Goal: Task Accomplishment & Management: Complete application form

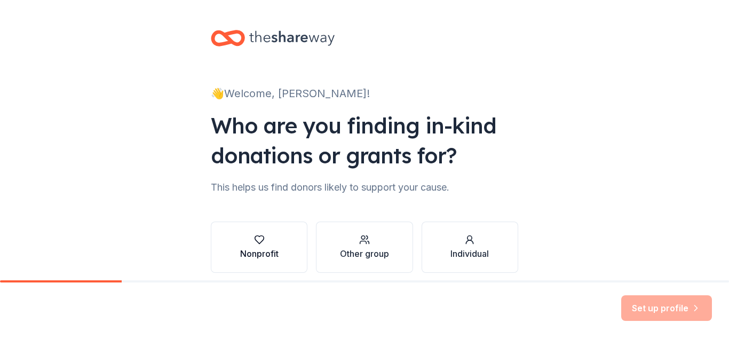
click at [254, 234] on button "Nonprofit" at bounding box center [259, 246] width 97 height 51
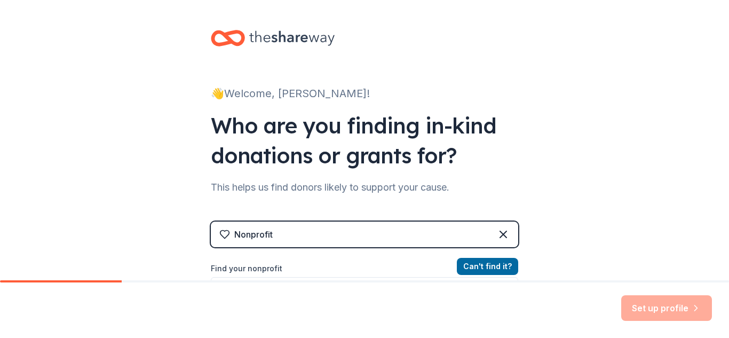
scroll to position [77, 0]
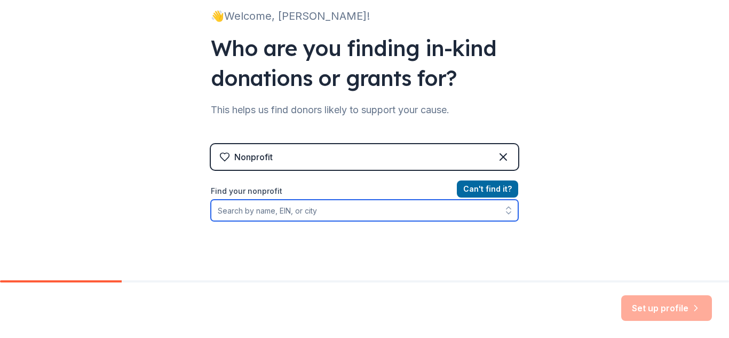
click at [275, 202] on input "Find your nonprofit" at bounding box center [364, 210] width 307 height 21
type input "renaissance charter school at [GEOGRAPHIC_DATA]"
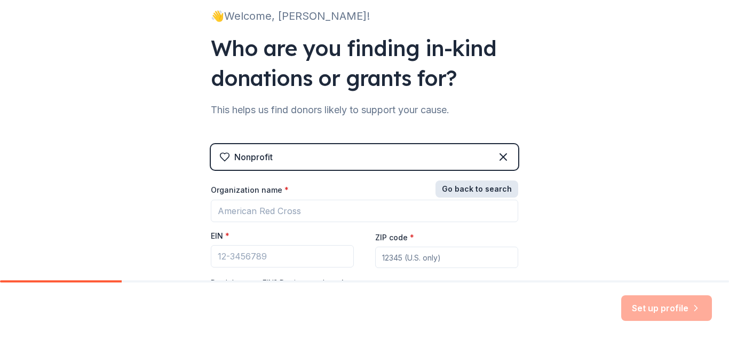
click at [470, 191] on button "Go back to search" at bounding box center [476, 188] width 83 height 17
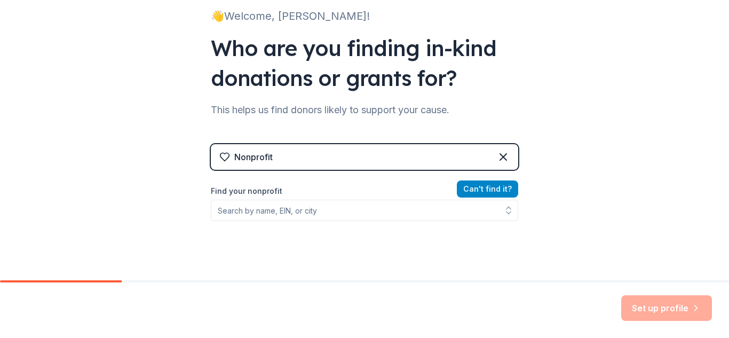
click at [486, 184] on button "Can ' t find it?" at bounding box center [487, 188] width 61 height 17
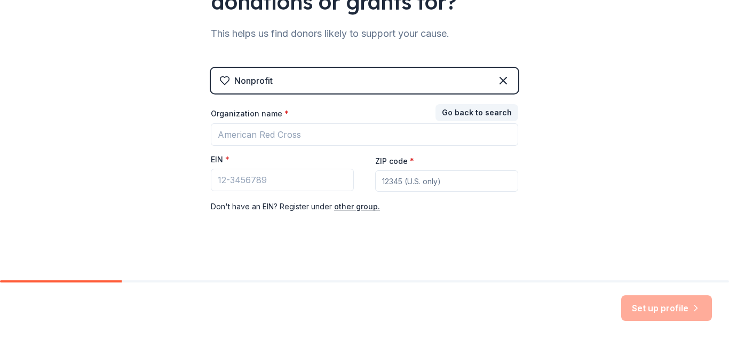
scroll to position [159, 0]
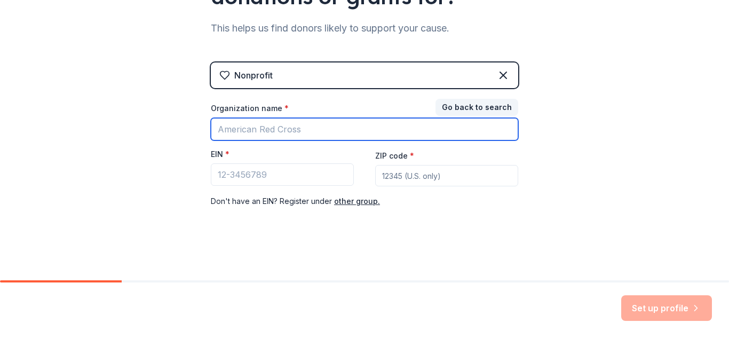
click at [314, 124] on input "Organization name *" at bounding box center [364, 129] width 307 height 22
type input "renaissance"
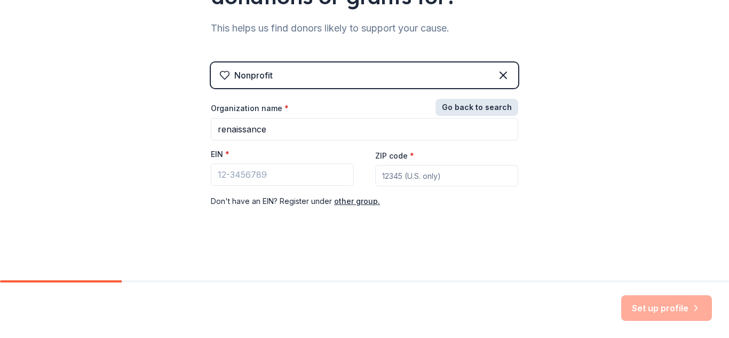
click at [477, 105] on button "Go back to search" at bounding box center [476, 107] width 83 height 17
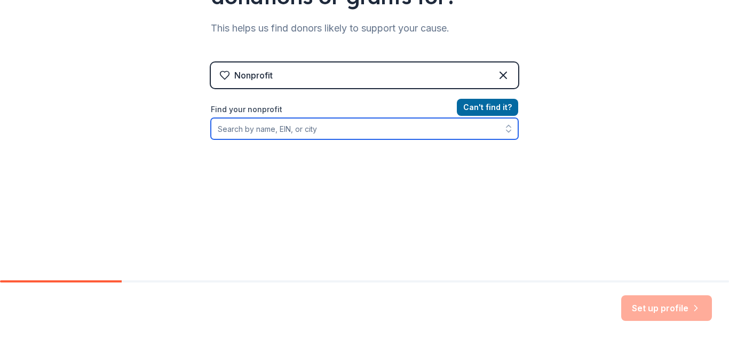
click at [379, 133] on input "Find your nonprofit" at bounding box center [364, 128] width 307 height 21
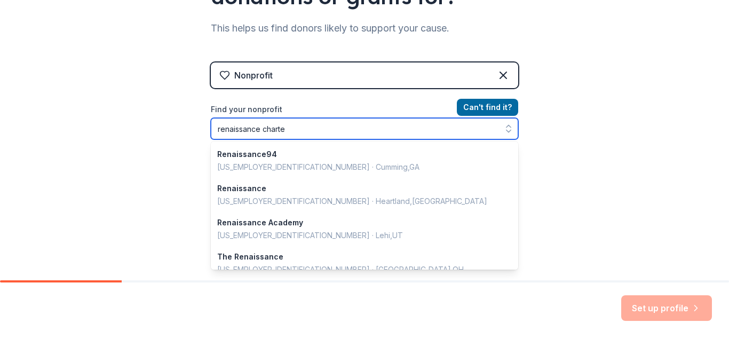
type input "renaissance charter"
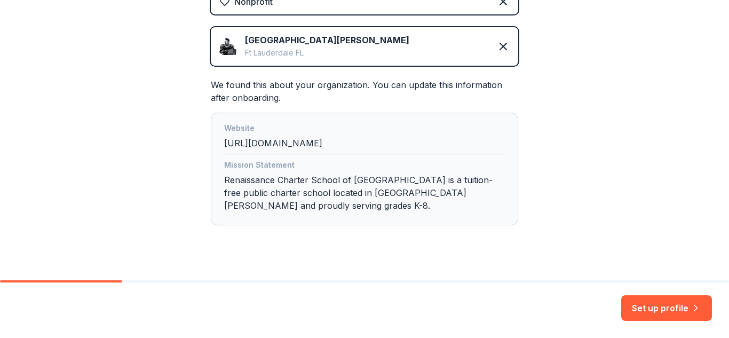
scroll to position [234, 0]
click at [351, 147] on div "Website [URL][DOMAIN_NAME]" at bounding box center [364, 137] width 281 height 33
click at [343, 142] on div "Website [URL][DOMAIN_NAME]" at bounding box center [364, 137] width 281 height 33
click at [310, 145] on div "Website [URL][DOMAIN_NAME]" at bounding box center [364, 137] width 281 height 33
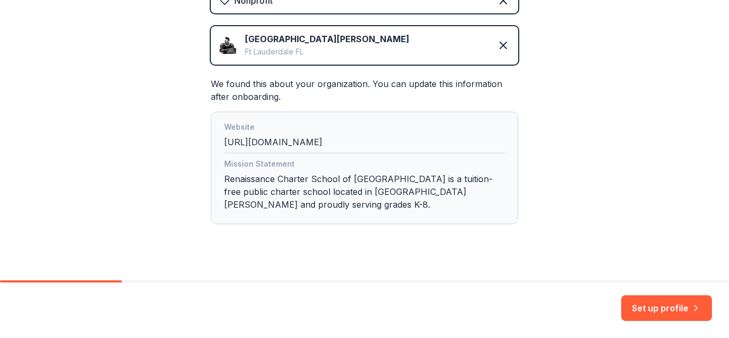
drag, startPoint x: 334, startPoint y: 143, endPoint x: 212, endPoint y: 146, distance: 122.2
click at [212, 146] on div "Website [URL][DOMAIN_NAME] Mission Statement Renaissance Charter School of [GEO…" at bounding box center [364, 168] width 307 height 113
click at [663, 300] on button "Set up profile" at bounding box center [666, 308] width 91 height 26
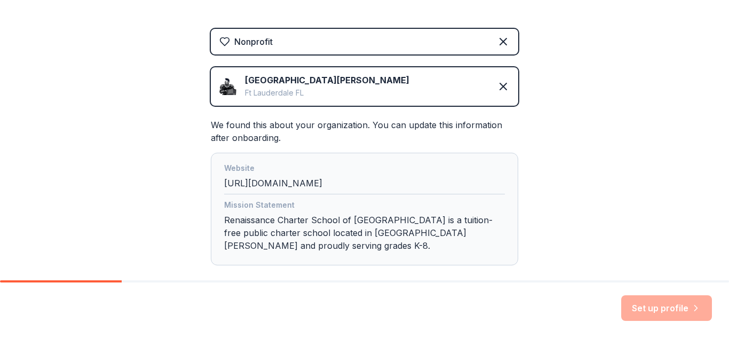
scroll to position [169, 0]
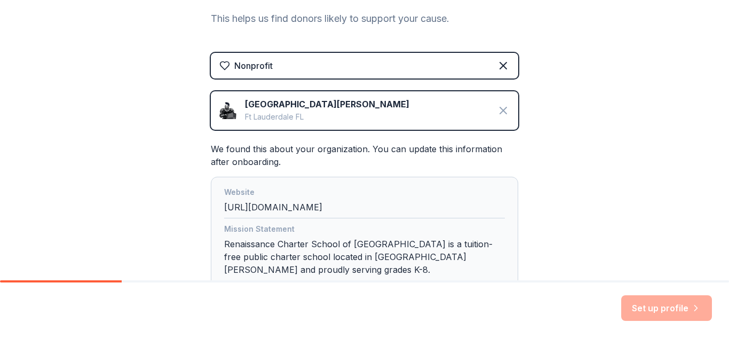
click at [501, 106] on icon at bounding box center [503, 110] width 13 height 13
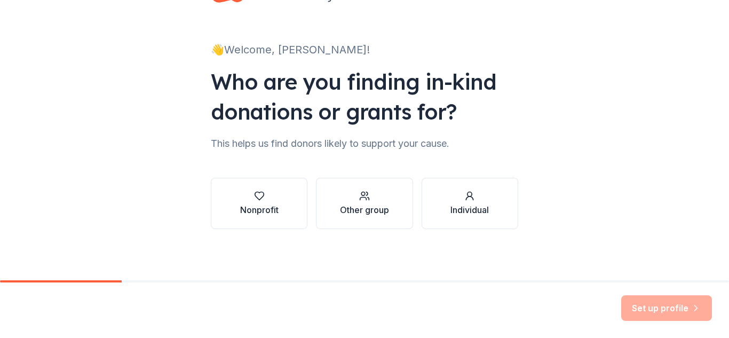
scroll to position [44, 0]
click at [257, 205] on div "Nonprofit" at bounding box center [259, 209] width 38 height 13
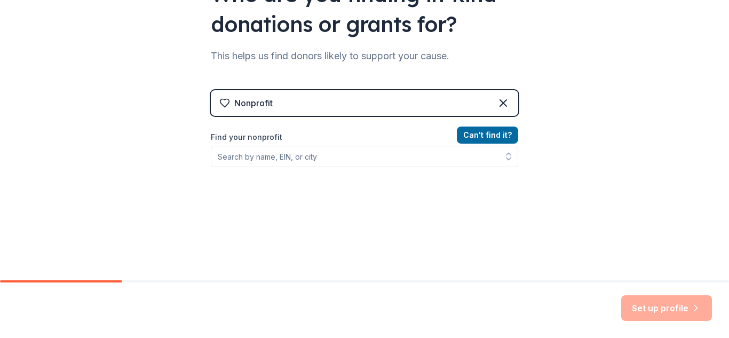
scroll to position [153, 0]
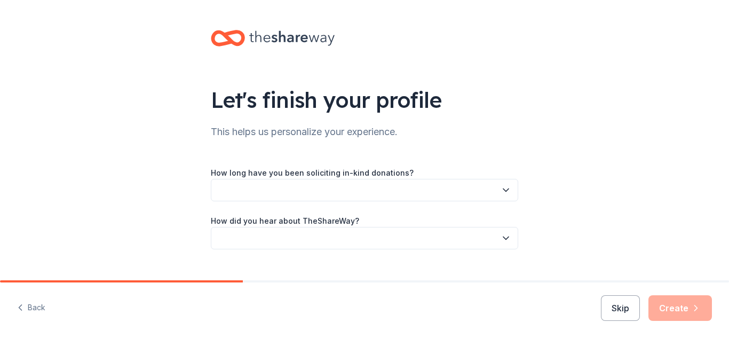
scroll to position [20, 0]
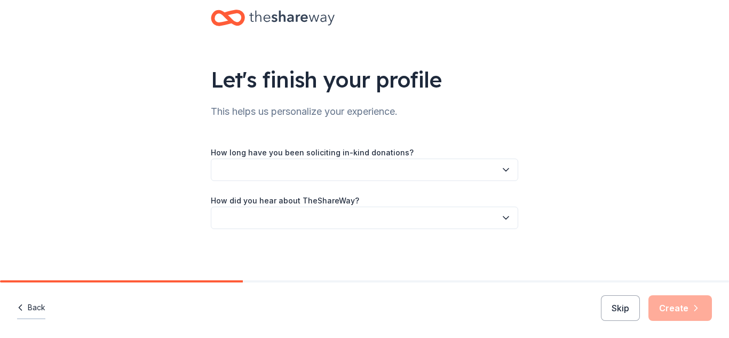
click at [26, 307] on button "Back" at bounding box center [31, 308] width 28 height 22
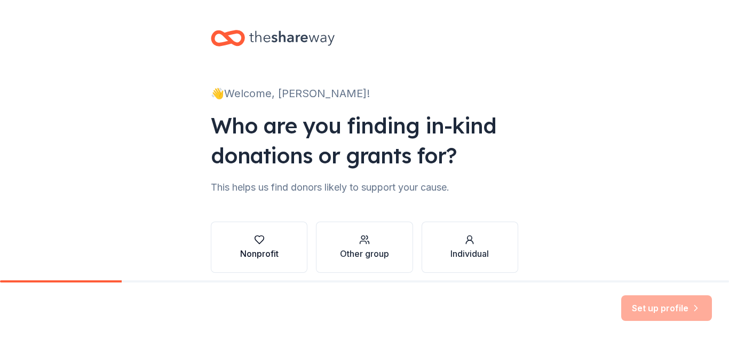
click at [261, 257] on div "Nonprofit" at bounding box center [259, 253] width 38 height 13
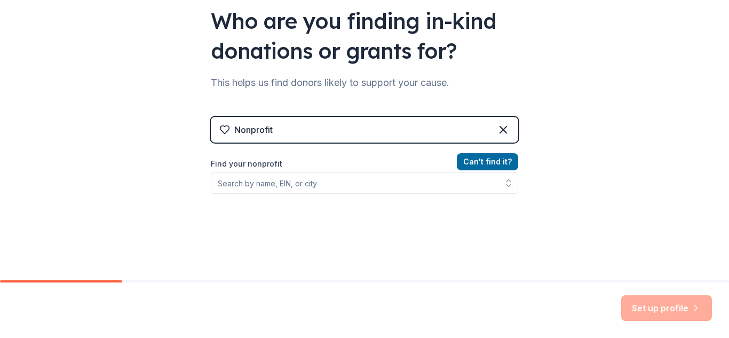
scroll to position [152, 0]
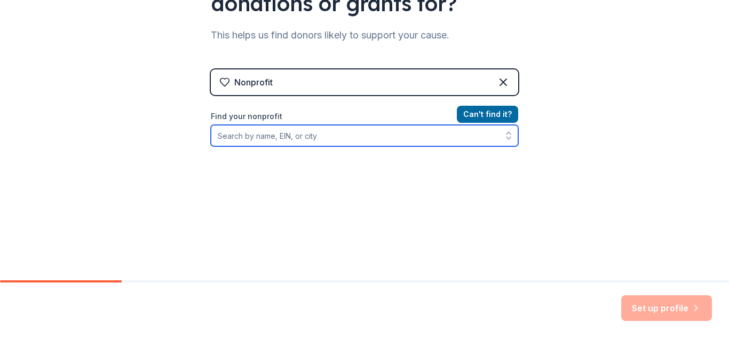
click at [337, 130] on input "Find your nonprofit" at bounding box center [364, 135] width 307 height 21
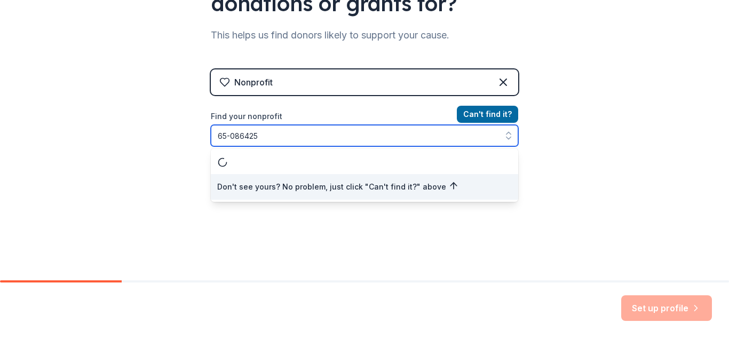
type input "[US_EMPLOYER_IDENTIFICATION_NUMBER]"
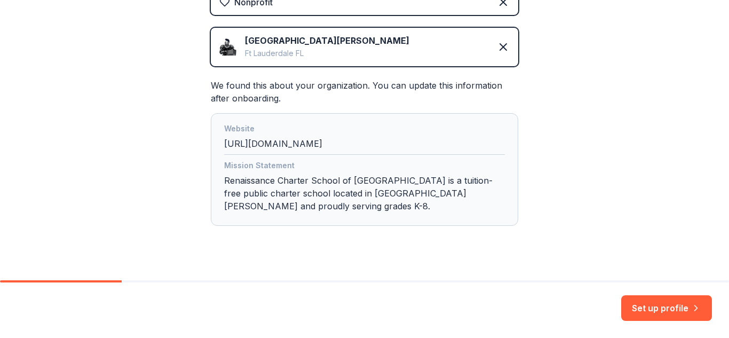
scroll to position [250, 0]
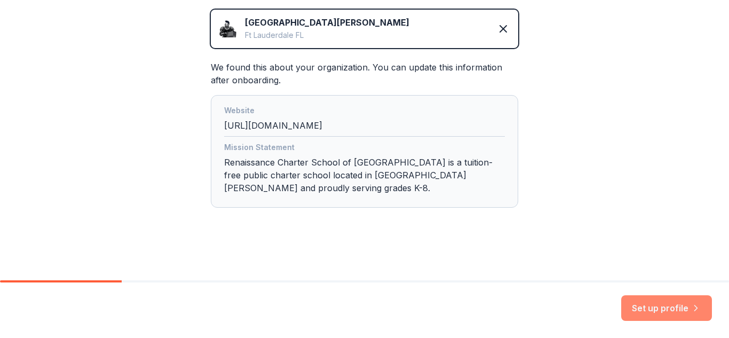
click at [659, 315] on button "Set up profile" at bounding box center [666, 308] width 91 height 26
click at [622, 203] on div "👋 Welcome, Francis! Who are you finding in-kind donations or grants for? This h…" at bounding box center [364, 15] width 729 height 530
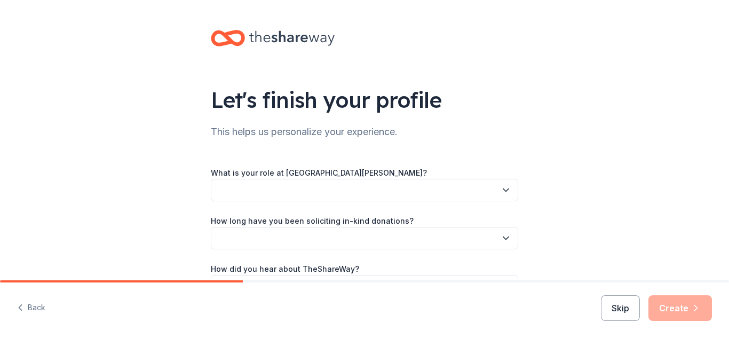
scroll to position [68, 0]
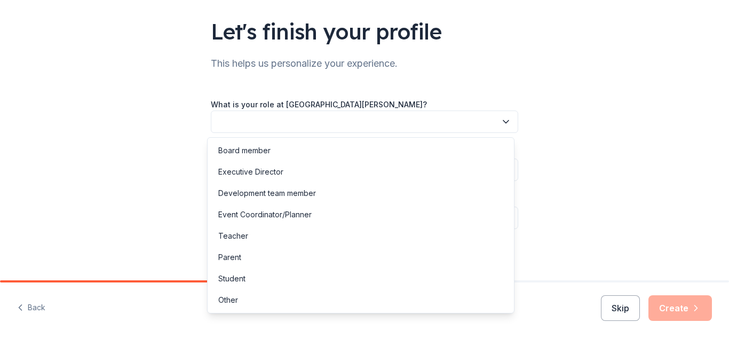
click at [429, 123] on button "button" at bounding box center [364, 121] width 307 height 22
click at [240, 237] on div "Teacher" at bounding box center [233, 235] width 30 height 13
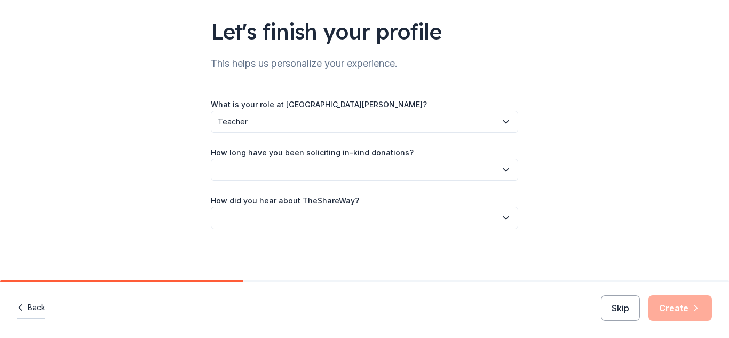
click at [30, 308] on button "Back" at bounding box center [31, 308] width 28 height 22
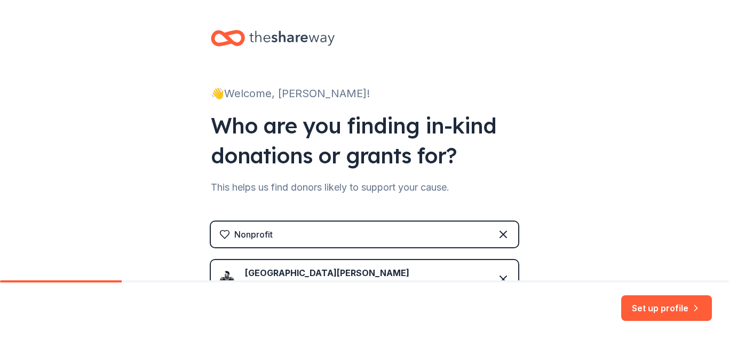
scroll to position [211, 0]
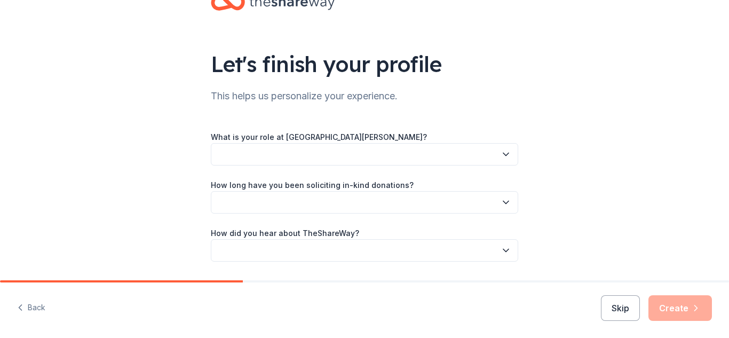
scroll to position [41, 0]
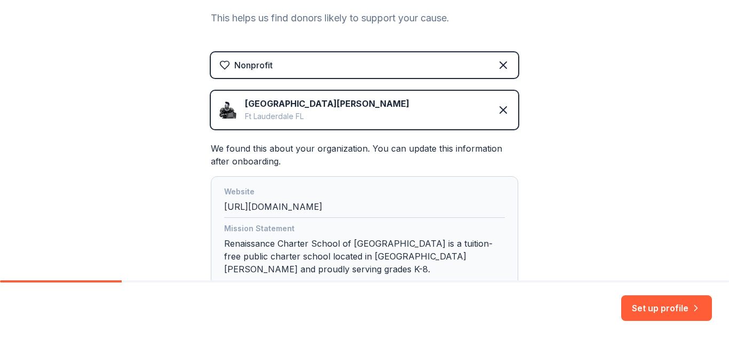
scroll to position [171, 0]
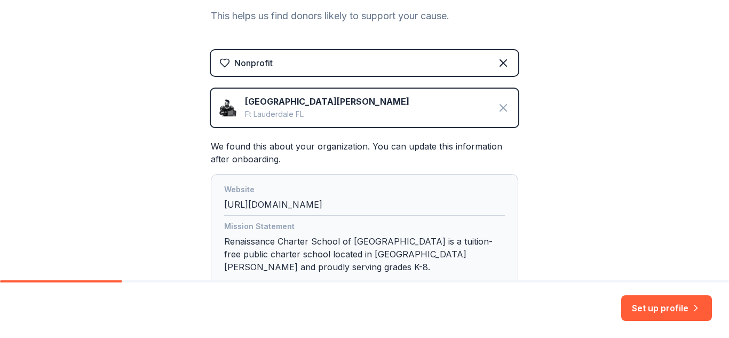
click at [498, 112] on icon at bounding box center [503, 107] width 13 height 13
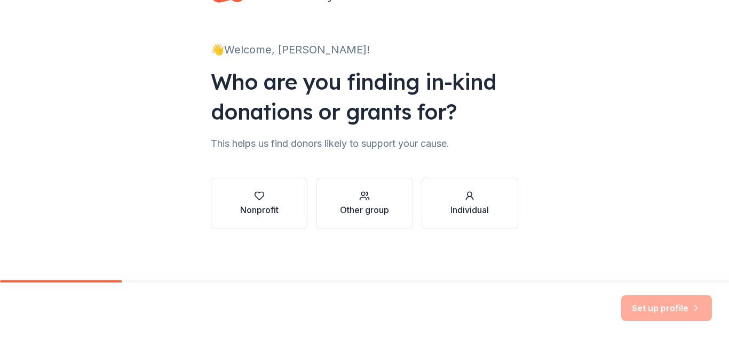
scroll to position [44, 0]
click at [275, 206] on button "Nonprofit" at bounding box center [259, 203] width 97 height 51
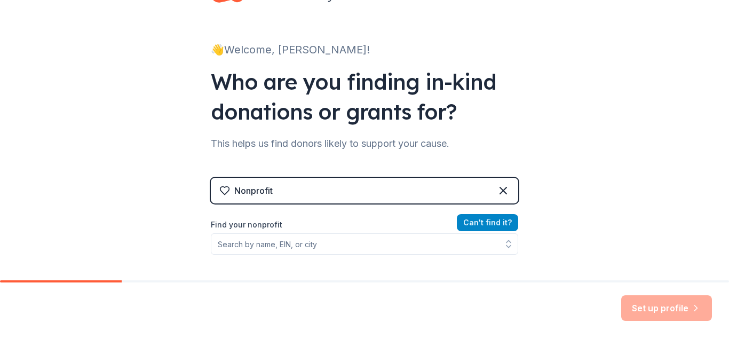
click at [476, 218] on button "Can ' t find it?" at bounding box center [487, 222] width 61 height 17
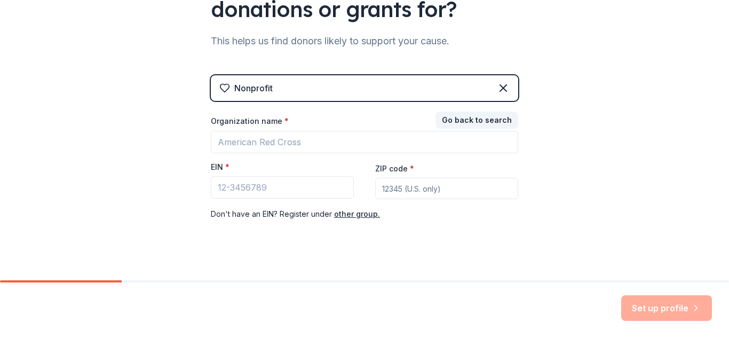
scroll to position [159, 0]
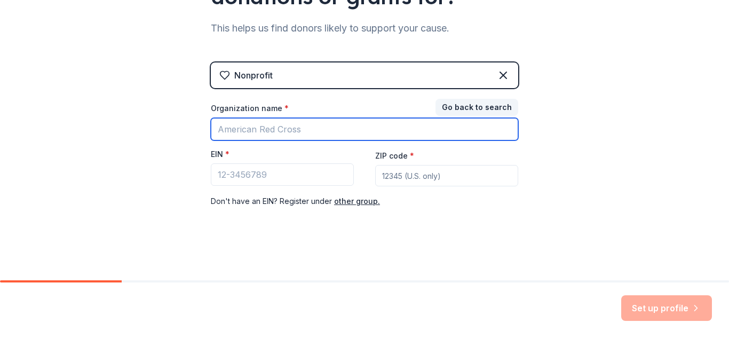
click at [375, 138] on input "Organization name *" at bounding box center [364, 129] width 307 height 22
type input "Renaissance Charter School at [GEOGRAPHIC_DATA]"
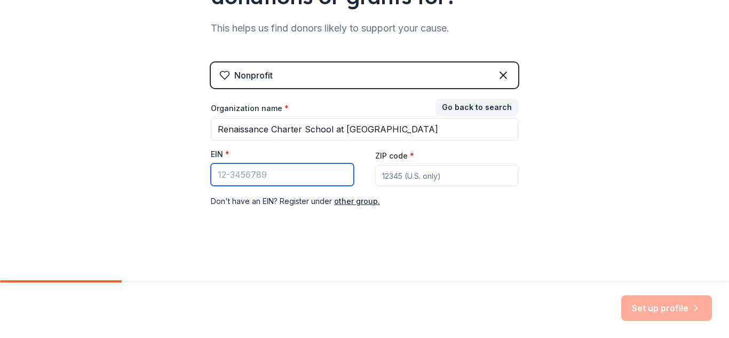
click at [296, 176] on input "EIN *" at bounding box center [282, 174] width 143 height 22
type input "[US_EMPLOYER_IDENTIFICATION_NUMBER]"
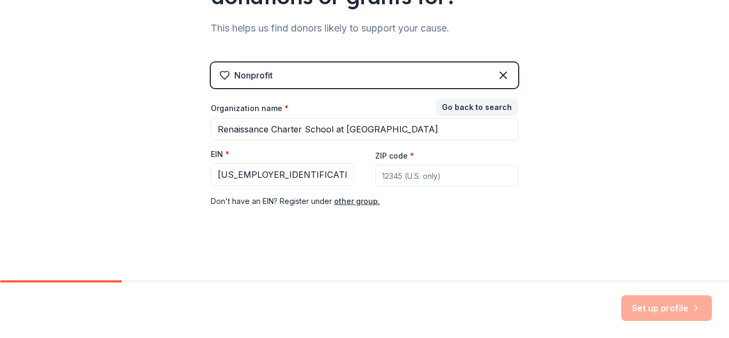
click at [450, 174] on input "ZIP code *" at bounding box center [446, 175] width 143 height 21
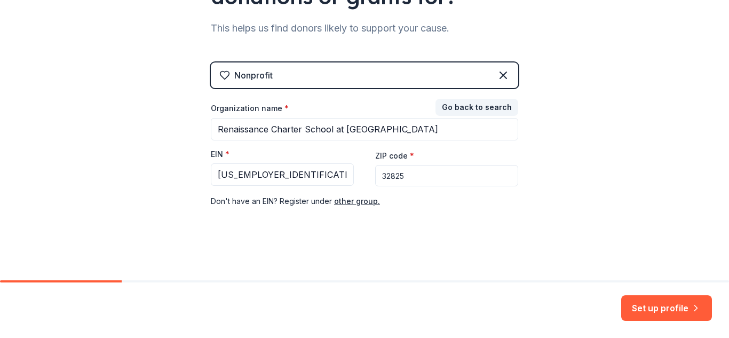
type input "32825"
click at [622, 187] on div "👋 Welcome, Francis! Who are you finding in-kind donations or grants for? This h…" at bounding box center [364, 60] width 729 height 439
click at [671, 308] on button "Set up profile" at bounding box center [666, 308] width 91 height 26
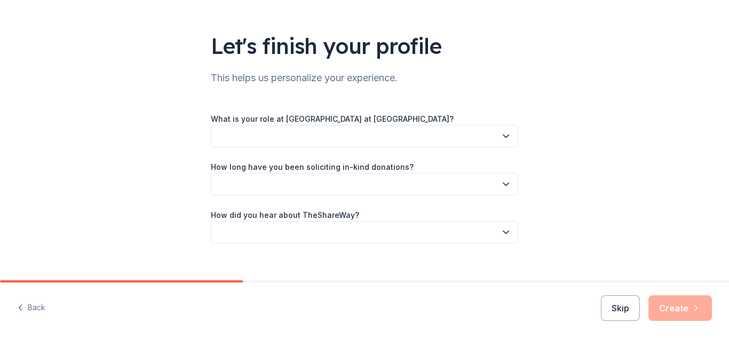
scroll to position [68, 0]
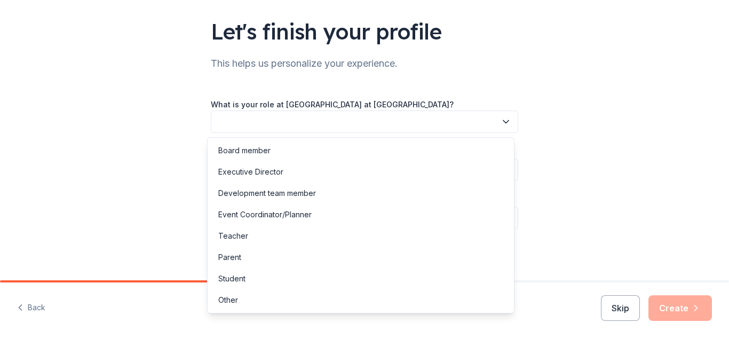
click at [450, 125] on button "button" at bounding box center [364, 121] width 307 height 22
click at [240, 238] on div "Teacher" at bounding box center [233, 235] width 30 height 13
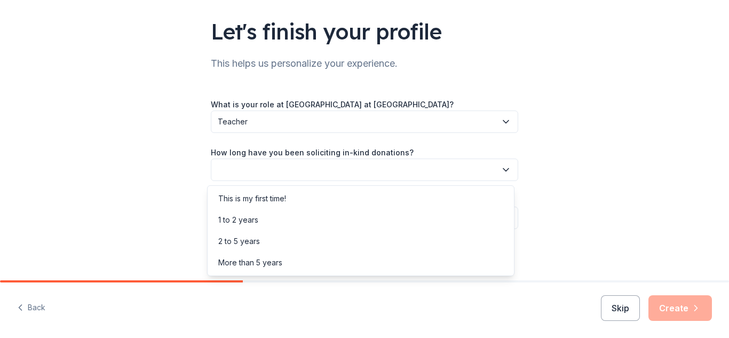
click at [308, 165] on button "button" at bounding box center [364, 169] width 307 height 22
click at [271, 201] on div "This is my first time!" at bounding box center [252, 198] width 68 height 13
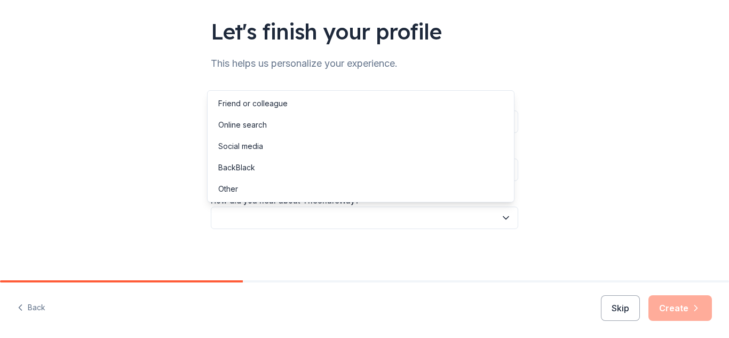
click at [308, 219] on button "button" at bounding box center [364, 218] width 307 height 22
click at [284, 124] on div "Online search" at bounding box center [361, 124] width 302 height 21
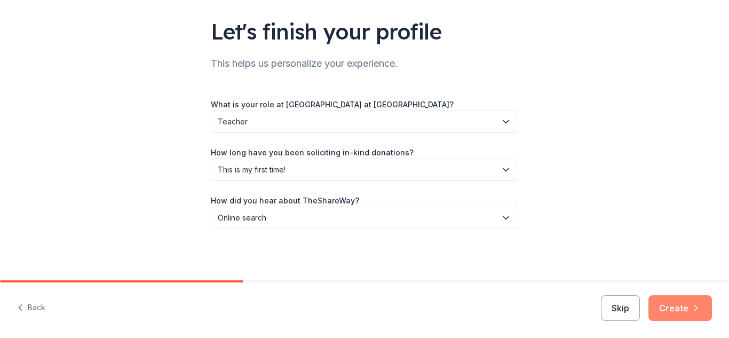
click at [693, 306] on icon "button" at bounding box center [696, 308] width 11 height 11
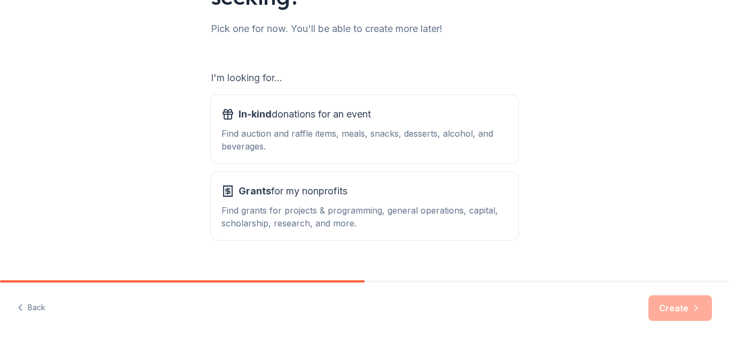
scroll to position [150, 0]
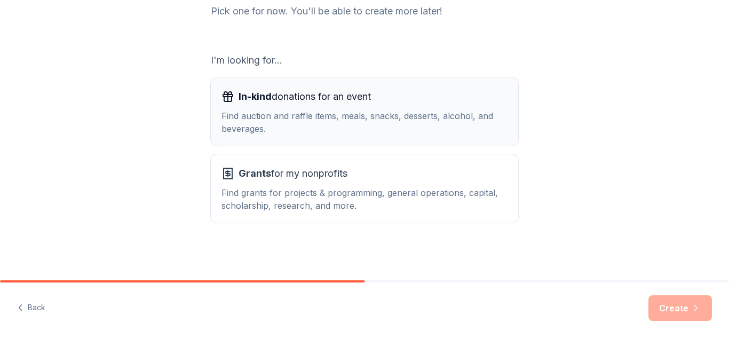
click at [415, 118] on div "Find auction and raffle items, meals, snacks, desserts, alcohol, and beverages." at bounding box center [364, 122] width 286 height 26
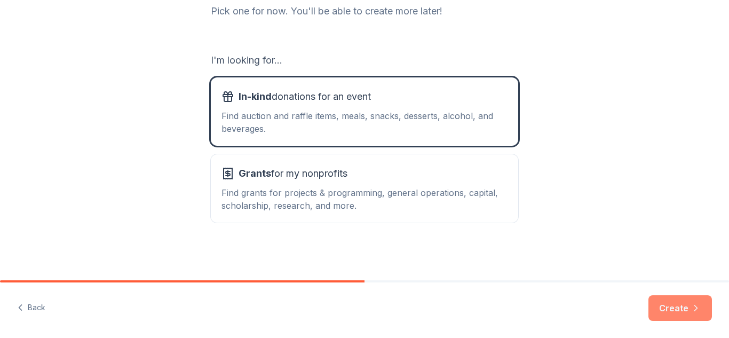
click at [681, 307] on button "Create" at bounding box center [680, 308] width 64 height 26
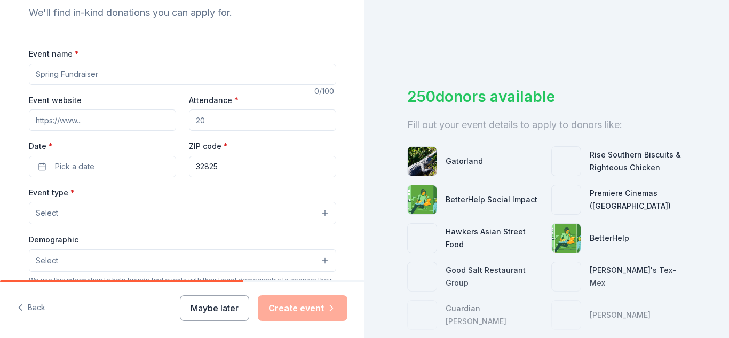
scroll to position [129, 0]
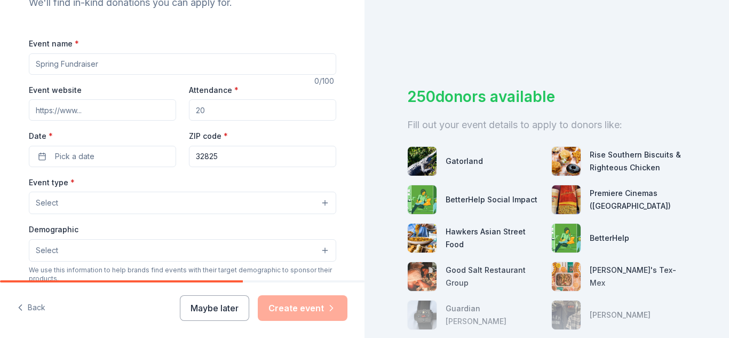
click at [250, 73] on input "Event name *" at bounding box center [182, 63] width 307 height 21
type input "Pop-Up Cafe"
click at [223, 110] on input "Attendance *" at bounding box center [262, 109] width 147 height 21
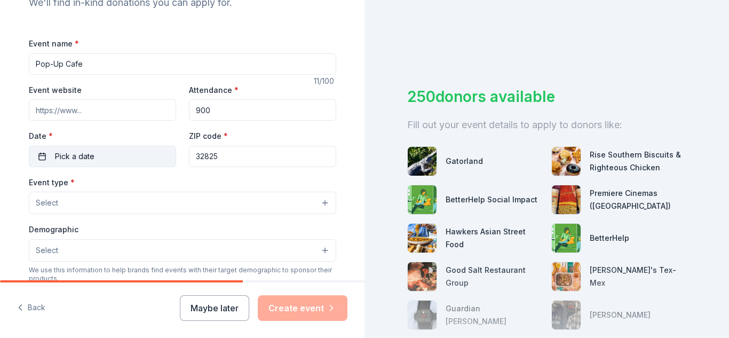
type input "900"
click at [132, 150] on button "Pick a date" at bounding box center [102, 156] width 147 height 21
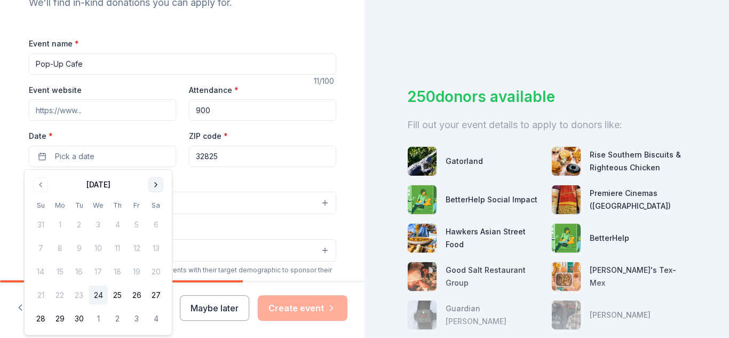
click at [155, 184] on button "Go to next month" at bounding box center [155, 184] width 15 height 15
click at [139, 247] on button "7" at bounding box center [136, 248] width 19 height 19
click at [220, 184] on div "Event type * Select" at bounding box center [182, 195] width 307 height 39
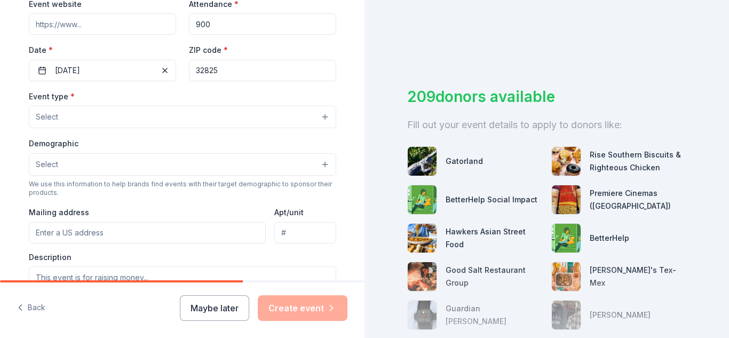
scroll to position [227, 0]
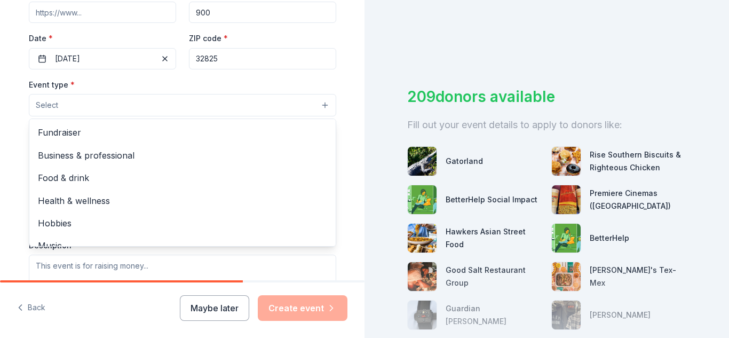
click at [218, 101] on button "Select" at bounding box center [182, 105] width 307 height 22
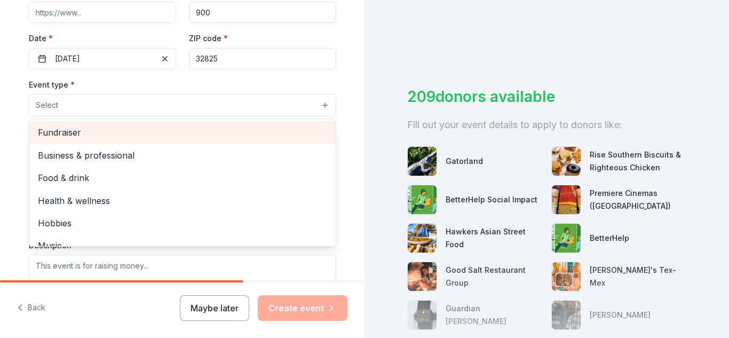
click at [242, 133] on span "Fundraiser" at bounding box center [182, 132] width 289 height 14
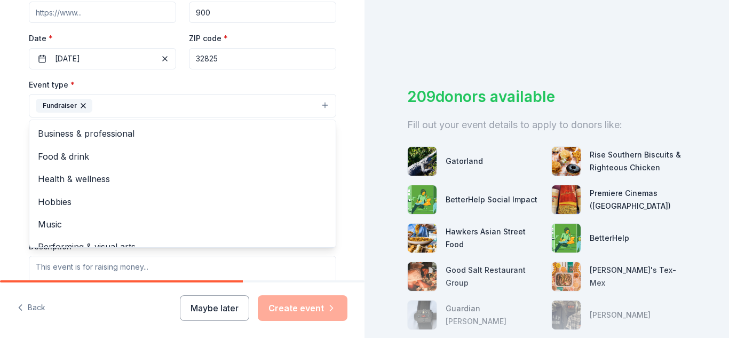
click at [338, 125] on div "Tell us about your event. We'll find in-kind donations you can apply for. Event…" at bounding box center [183, 128] width 342 height 711
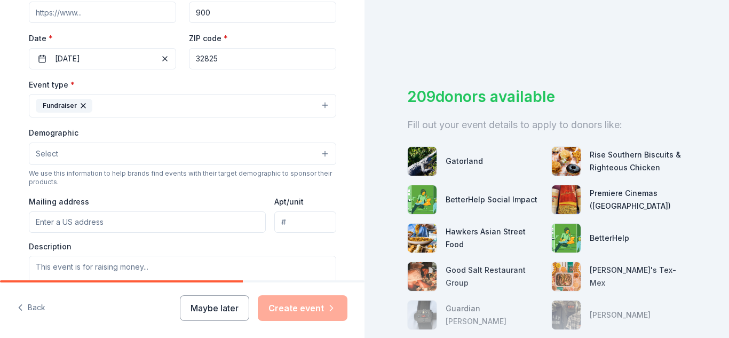
click at [254, 112] on button "Fundraiser" at bounding box center [182, 105] width 307 height 23
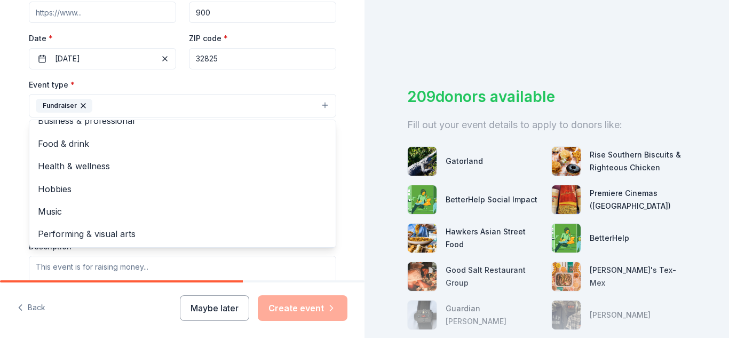
scroll to position [0, 0]
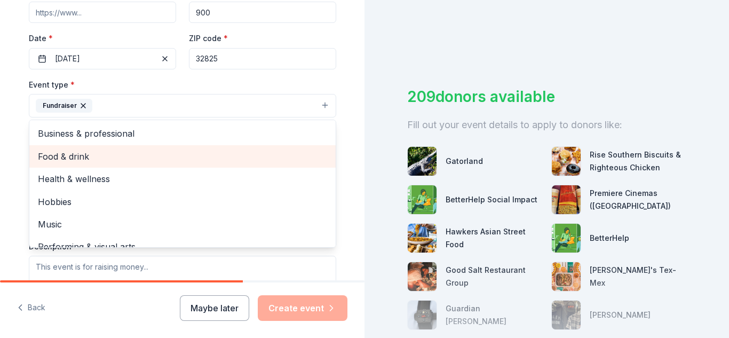
click at [96, 158] on span "Food & drink" at bounding box center [182, 156] width 289 height 14
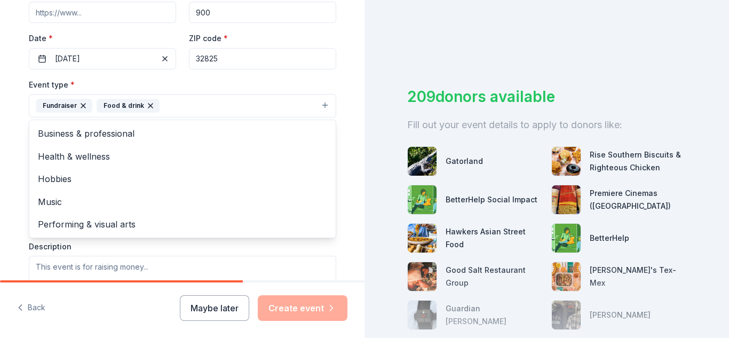
click at [350, 151] on div "Tell us about your event. We'll find in-kind donations you can apply for. Event…" at bounding box center [182, 128] width 364 height 711
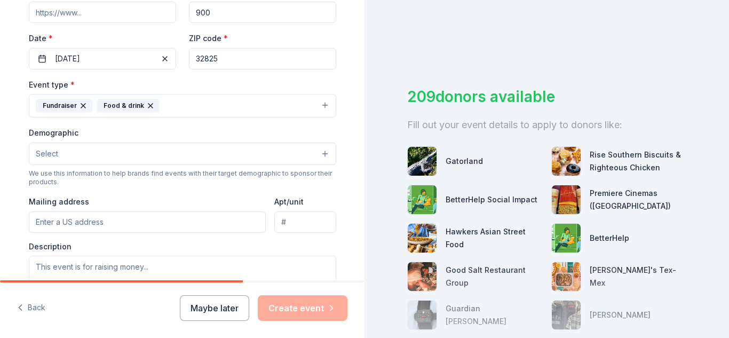
click at [245, 152] on button "Select" at bounding box center [182, 153] width 307 height 22
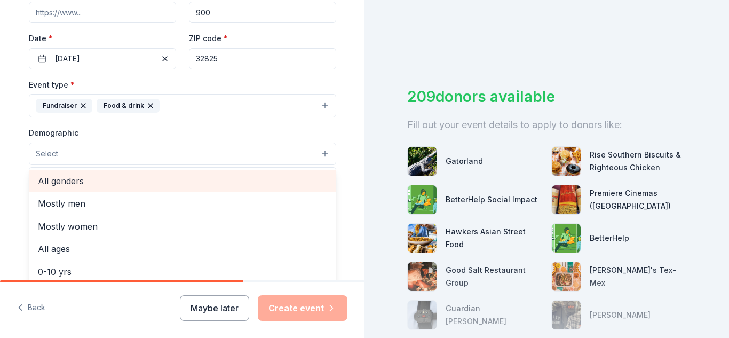
click at [129, 180] on span "All genders" at bounding box center [182, 181] width 289 height 14
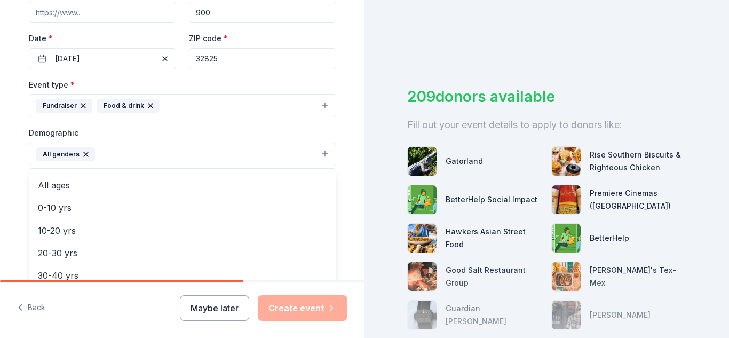
scroll to position [45, 0]
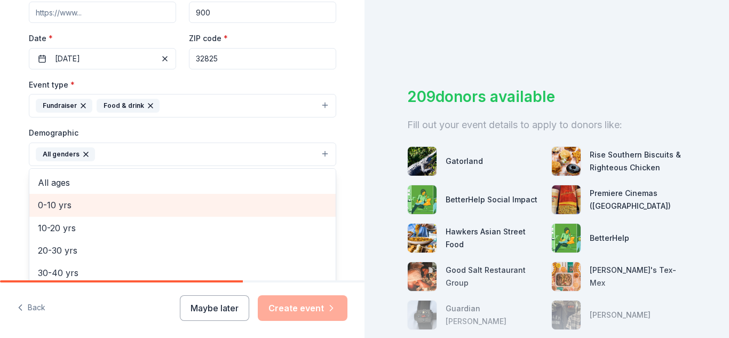
click at [179, 203] on span "0-10 yrs" at bounding box center [182, 205] width 289 height 14
click at [145, 202] on span "10-20 yrs" at bounding box center [182, 205] width 289 height 14
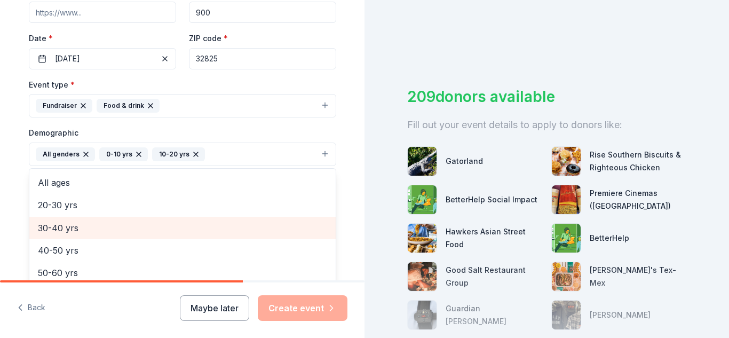
click at [205, 225] on span "30-40 yrs" at bounding box center [182, 228] width 289 height 14
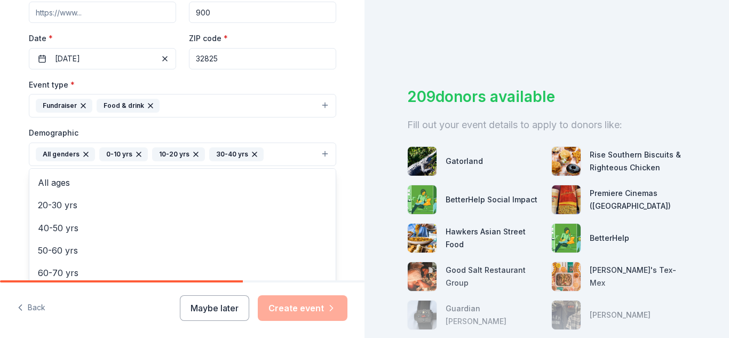
click at [342, 202] on div "Tell us about your event. We'll find in-kind donations you can apply for. Event…" at bounding box center [183, 129] width 342 height 712
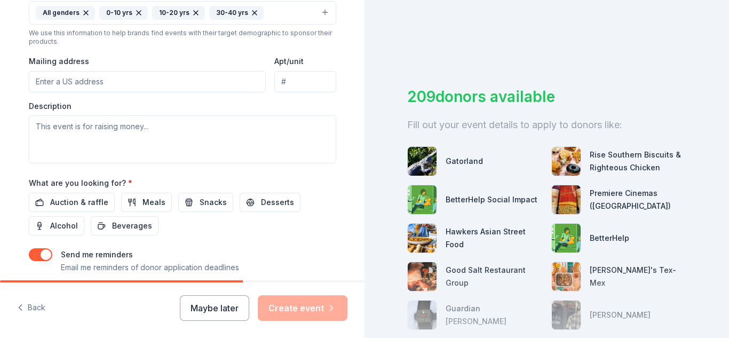
scroll to position [352, 0]
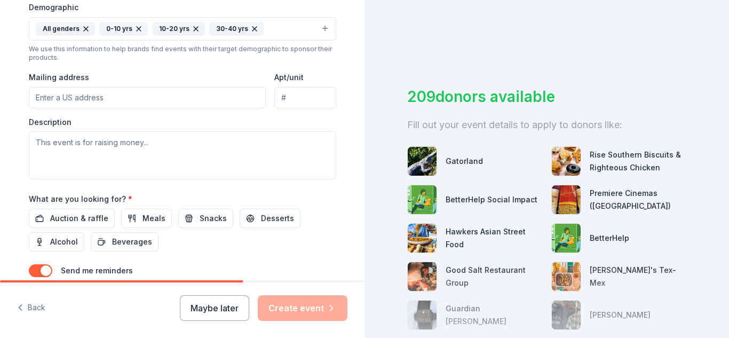
click at [113, 94] on input "Mailing address" at bounding box center [147, 97] width 237 height 21
type input "8203 Valencia college Lane"
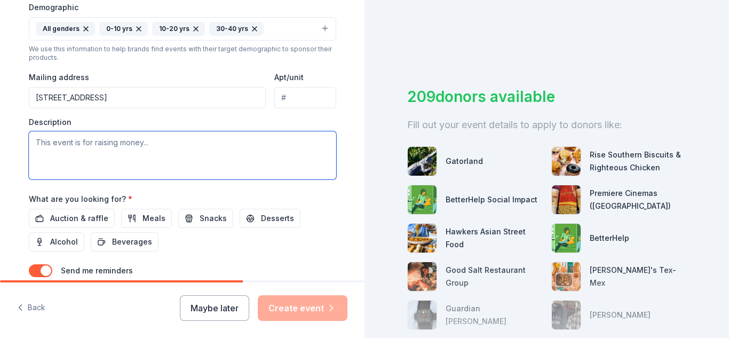
click at [141, 155] on textarea at bounding box center [182, 155] width 307 height 48
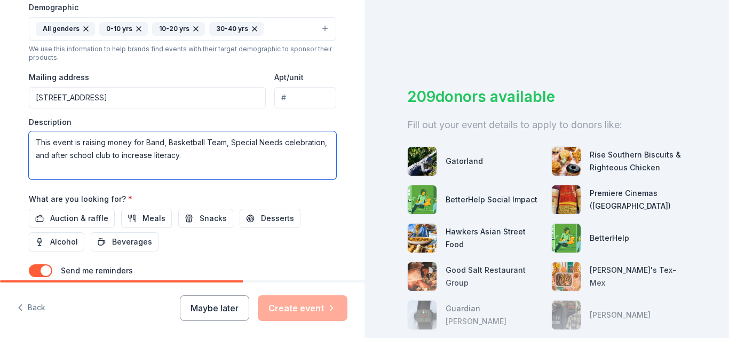
scroll to position [432, 0]
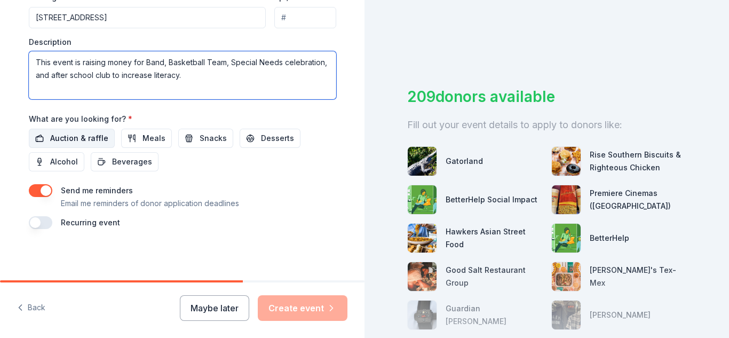
type textarea "This event is raising money for Band, Basketball Team, Special Needs celebratio…"
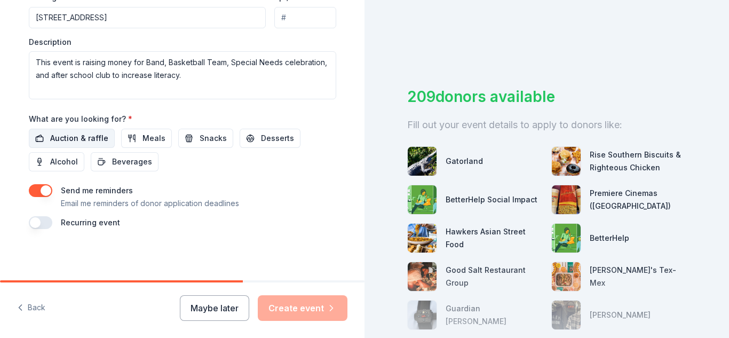
click at [67, 135] on span "Auction & raffle" at bounding box center [79, 138] width 58 height 13
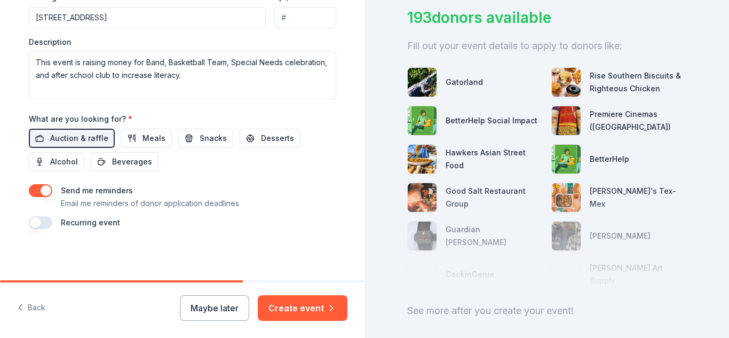
scroll to position [137, 0]
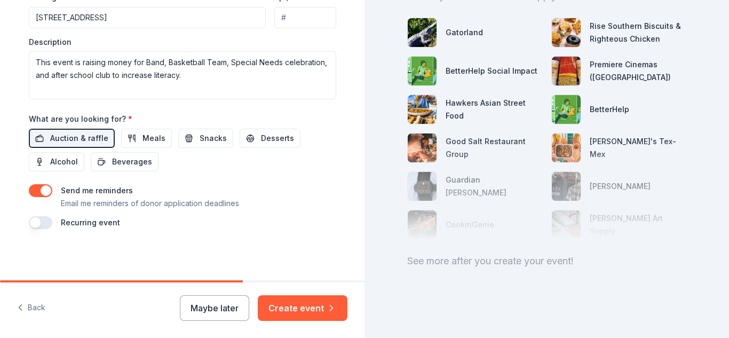
drag, startPoint x: 365, startPoint y: 231, endPoint x: 360, endPoint y: 240, distance: 10.5
click at [360, 240] on div "Tell us about your event. We'll find in-kind donations you can apply for. Event…" at bounding box center [364, 169] width 729 height 338
click at [273, 147] on button "Desserts" at bounding box center [270, 138] width 61 height 19
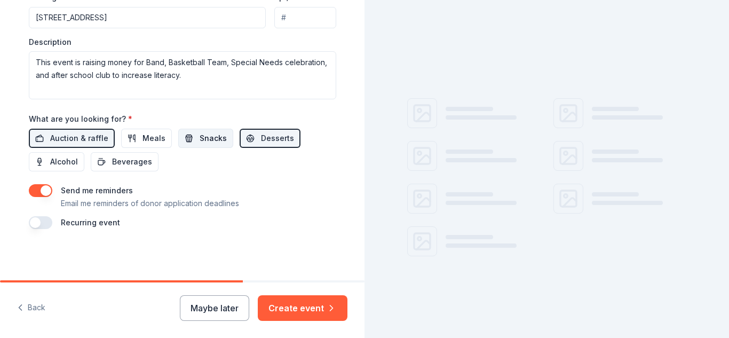
click at [214, 139] on span "Snacks" at bounding box center [213, 138] width 27 height 13
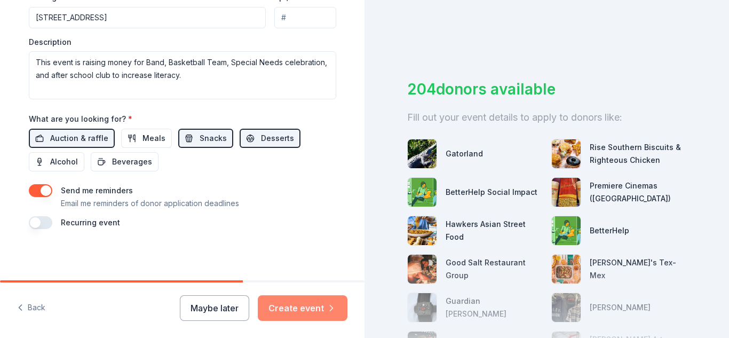
scroll to position [137, 0]
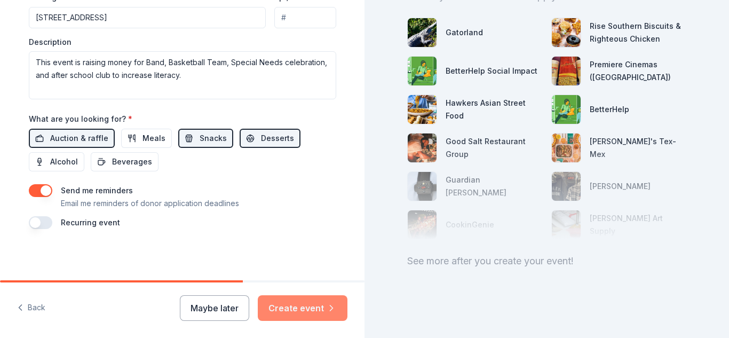
click at [306, 307] on button "Create event" at bounding box center [303, 308] width 90 height 26
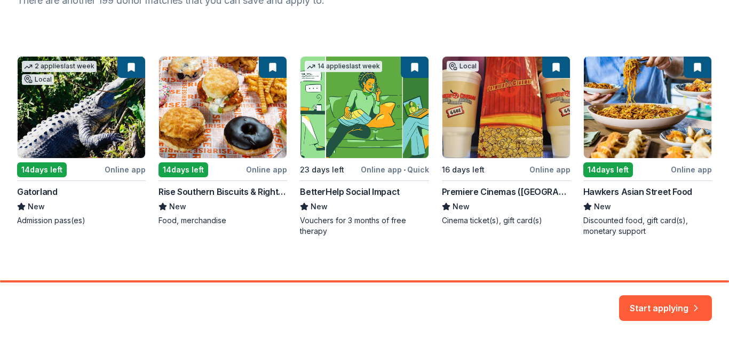
scroll to position [169, 0]
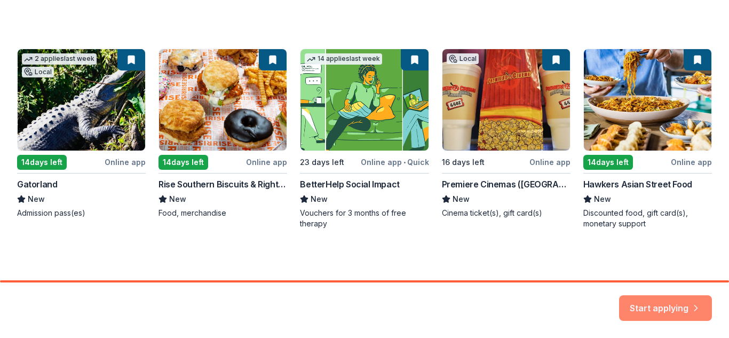
click at [680, 301] on button "Start applying" at bounding box center [665, 302] width 93 height 26
click at [670, 309] on div "Start applying" at bounding box center [665, 308] width 93 height 26
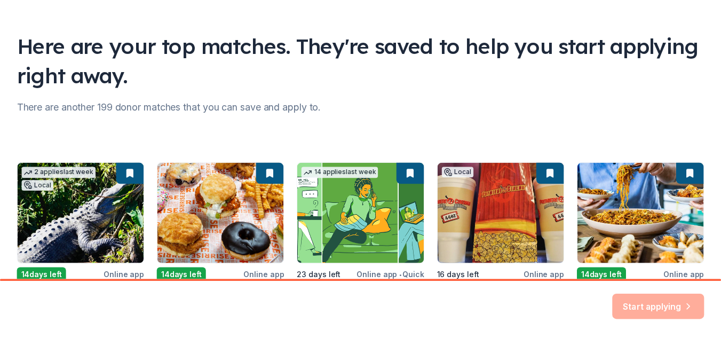
scroll to position [62, 0]
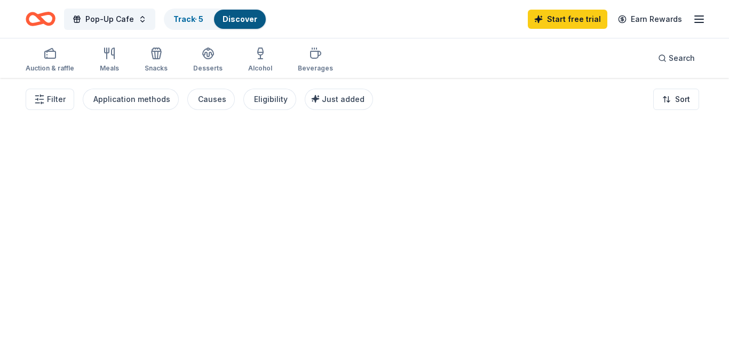
drag, startPoint x: 726, startPoint y: 130, endPoint x: 721, endPoint y: 74, distance: 55.7
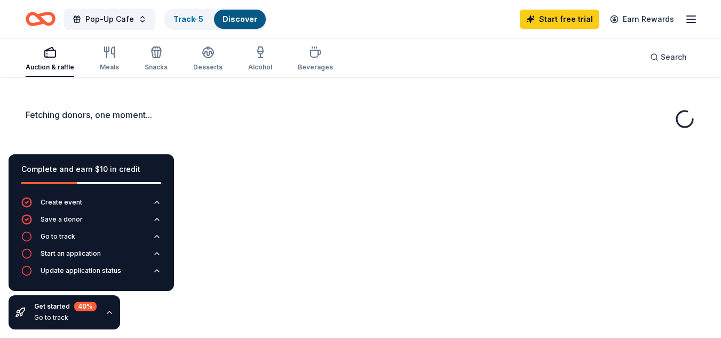
scroll to position [23, 0]
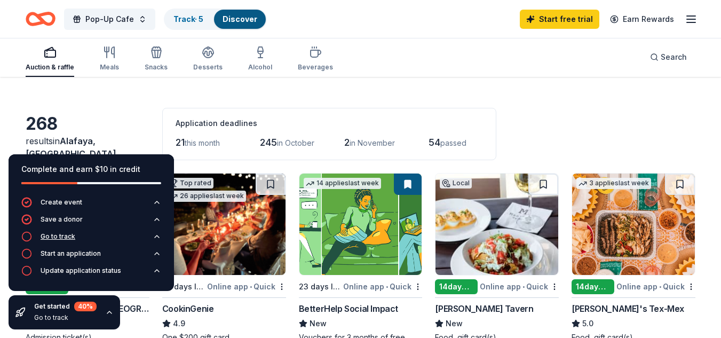
click at [67, 237] on div "Go to track" at bounding box center [58, 236] width 35 height 9
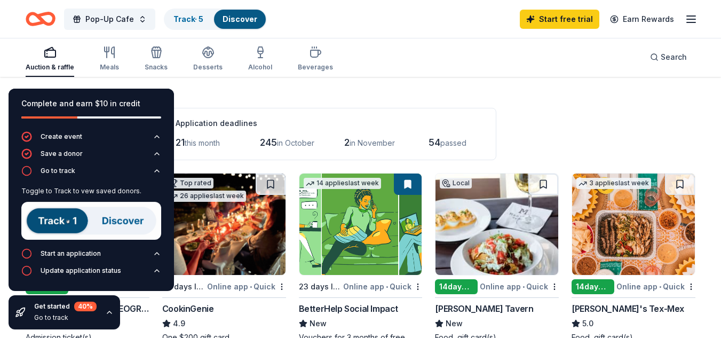
click at [58, 226] on img at bounding box center [91, 221] width 140 height 38
click at [131, 218] on img at bounding box center [91, 221] width 140 height 38
click at [188, 15] on link "Track · 5" at bounding box center [188, 18] width 30 height 9
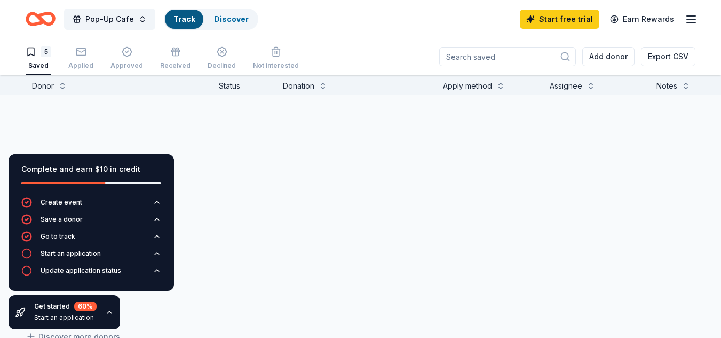
scroll to position [1, 0]
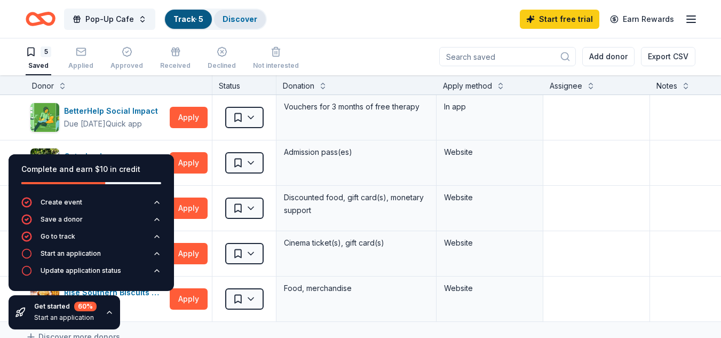
click at [235, 25] on div "Discover" at bounding box center [240, 19] width 52 height 19
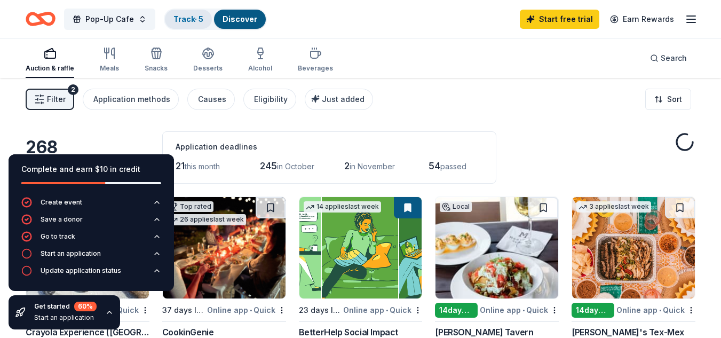
click at [192, 22] on link "Track · 5" at bounding box center [188, 18] width 30 height 9
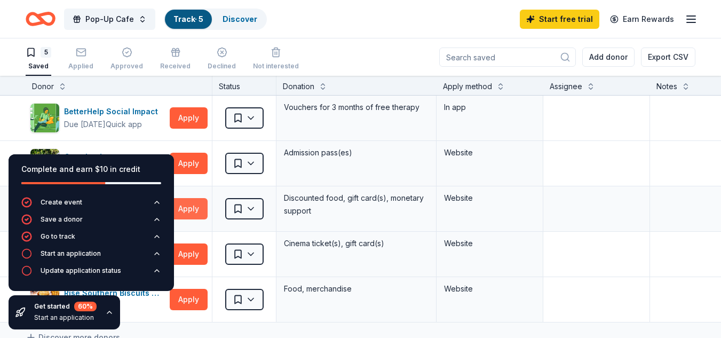
scroll to position [1, 0]
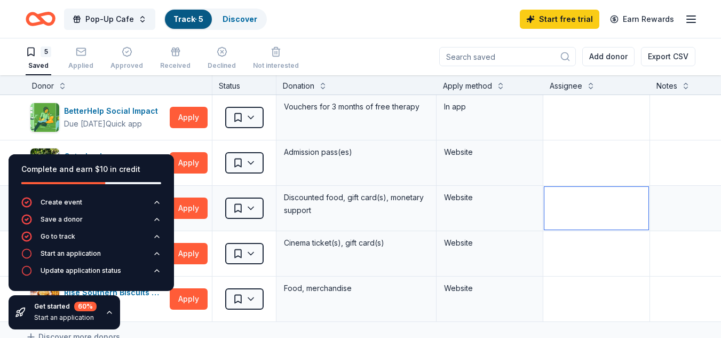
click at [558, 207] on textarea at bounding box center [596, 208] width 104 height 43
click at [71, 319] on div "Start an application" at bounding box center [65, 317] width 62 height 9
click at [48, 309] on div "Get started 60 %" at bounding box center [65, 306] width 62 height 10
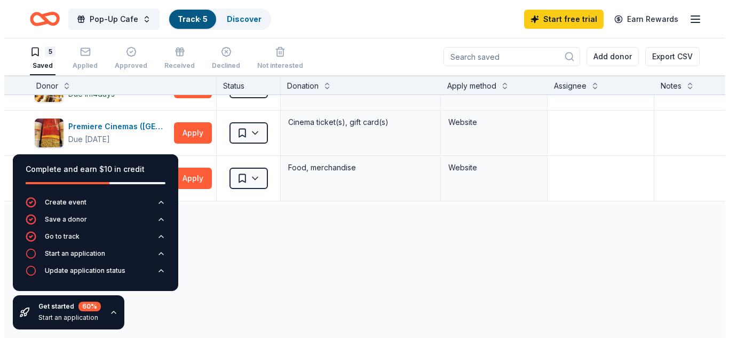
scroll to position [115, 0]
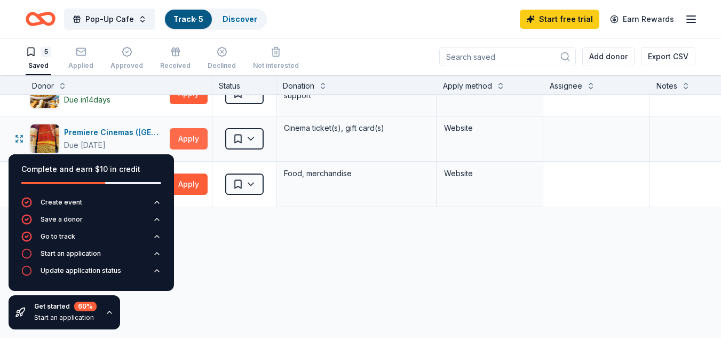
click at [183, 134] on button "Apply" at bounding box center [189, 138] width 38 height 21
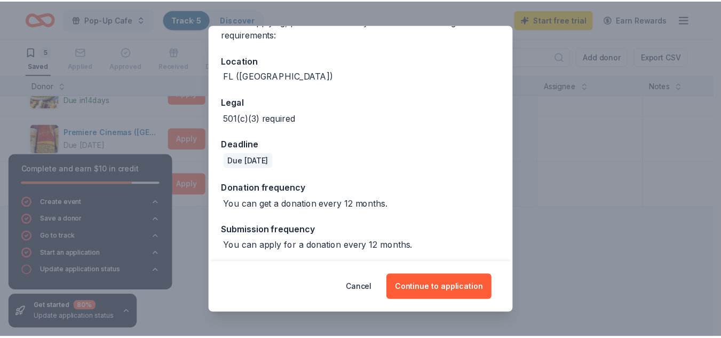
scroll to position [102, 0]
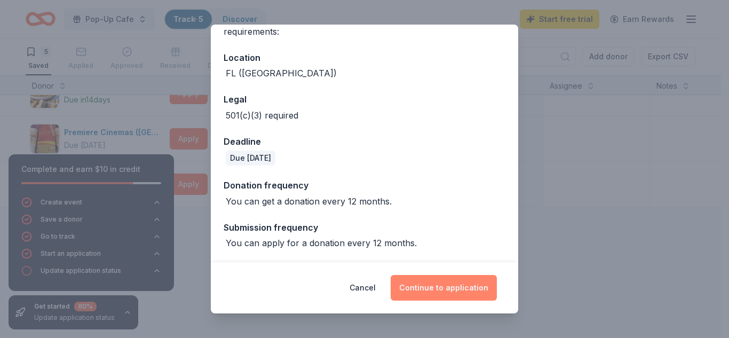
click at [457, 288] on button "Continue to application" at bounding box center [444, 288] width 106 height 26
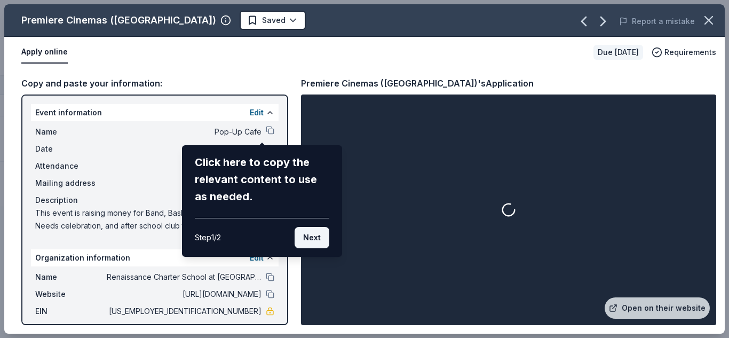
click at [314, 238] on button "Next" at bounding box center [312, 237] width 35 height 21
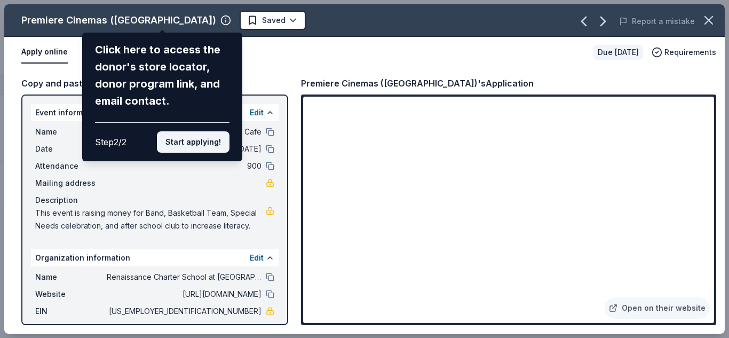
click at [201, 144] on button "Start applying!" at bounding box center [193, 141] width 73 height 21
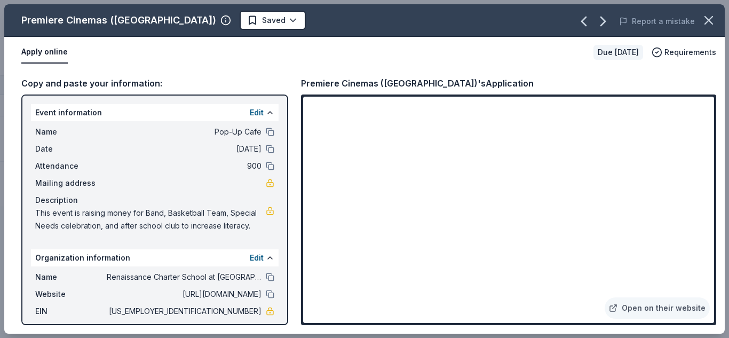
click at [259, 131] on div "Premiere Cinemas (Orlando) Saved Report a mistake Apply online Due in 16 days R…" at bounding box center [364, 168] width 720 height 329
click at [261, 131] on div "Premiere Cinemas (Orlando) Saved Report a mistake Apply online Due in 16 days R…" at bounding box center [364, 168] width 720 height 329
click at [96, 133] on div "Premiere Cinemas (Orlando) Saved Report a mistake Apply online Due in 16 days R…" at bounding box center [364, 168] width 720 height 329
click at [258, 131] on div "Premiere Cinemas (Orlando) Saved Report a mistake Apply online Due in 16 days R…" at bounding box center [364, 168] width 720 height 329
click at [266, 274] on button at bounding box center [270, 277] width 9 height 9
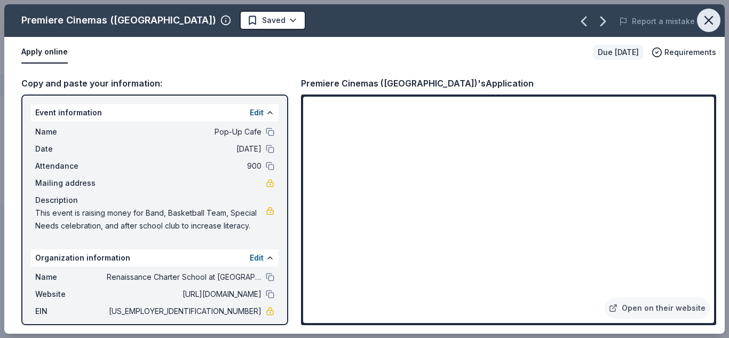
click at [715, 20] on icon "button" at bounding box center [708, 20] width 15 height 15
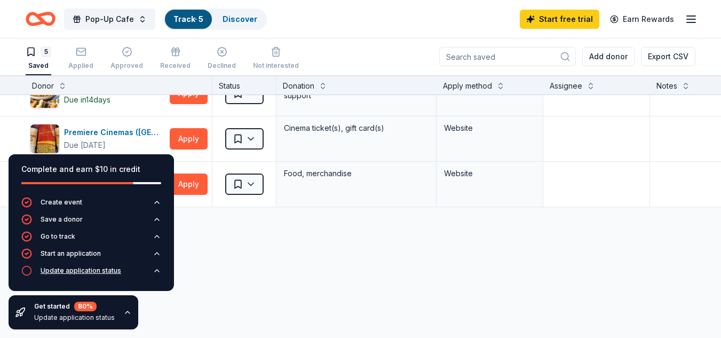
click at [76, 269] on div "Update application status" at bounding box center [81, 270] width 81 height 9
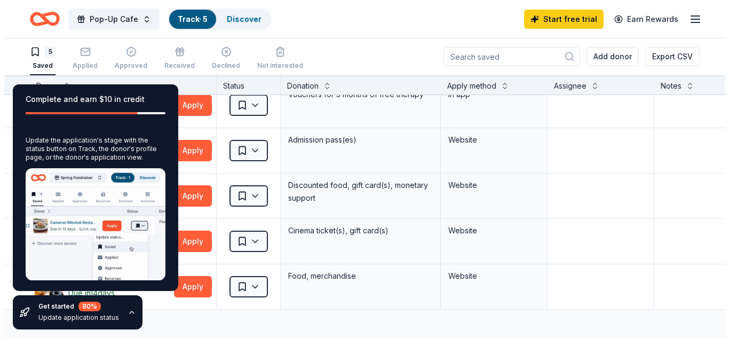
scroll to position [0, 0]
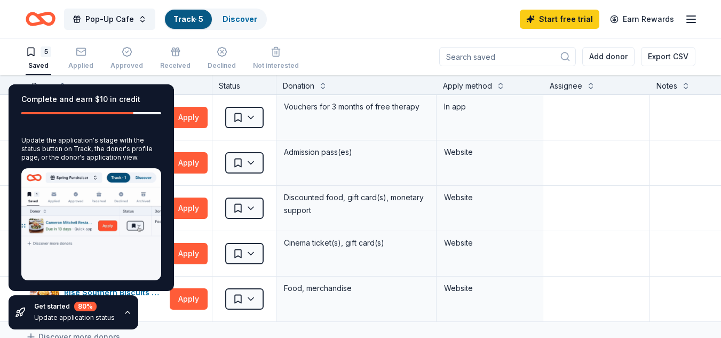
click at [97, 308] on div "Get started 80 %" at bounding box center [74, 306] width 81 height 10
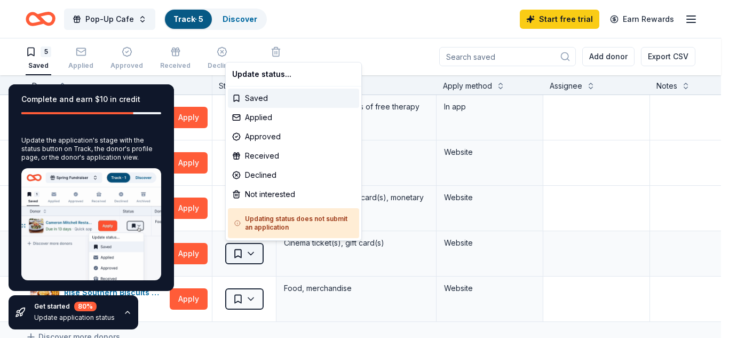
click at [258, 251] on html "Pop-Up Cafe Track · 5 Discover Start free trial Earn Rewards 5 Saved Applied Ap…" at bounding box center [364, 168] width 729 height 338
click at [274, 113] on div "Applied" at bounding box center [293, 117] width 131 height 19
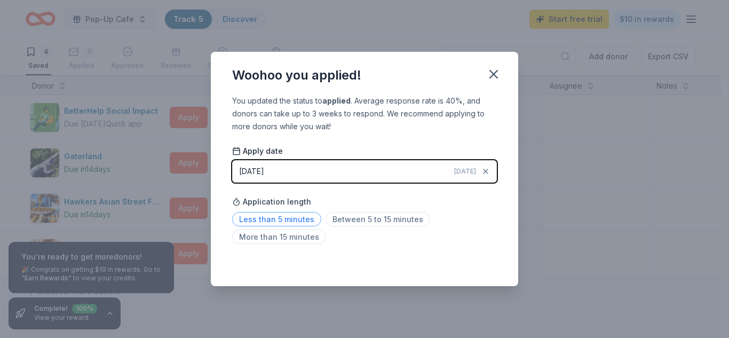
click at [291, 217] on span "Less than 5 minutes" at bounding box center [276, 219] width 89 height 14
click at [494, 73] on icon "button" at bounding box center [493, 74] width 15 height 15
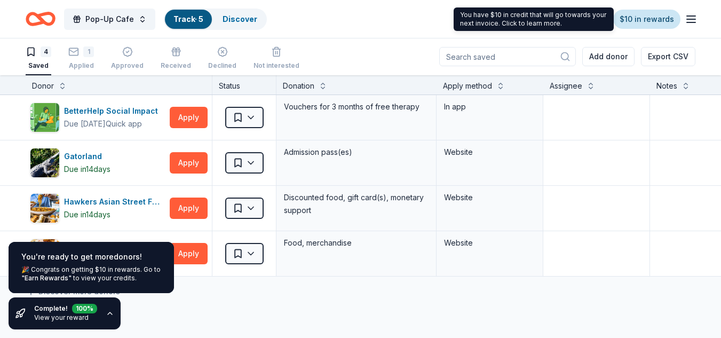
click at [653, 24] on link "$10 in rewards" at bounding box center [646, 19] width 67 height 19
click at [638, 16] on link "$10 in rewards" at bounding box center [646, 19] width 67 height 19
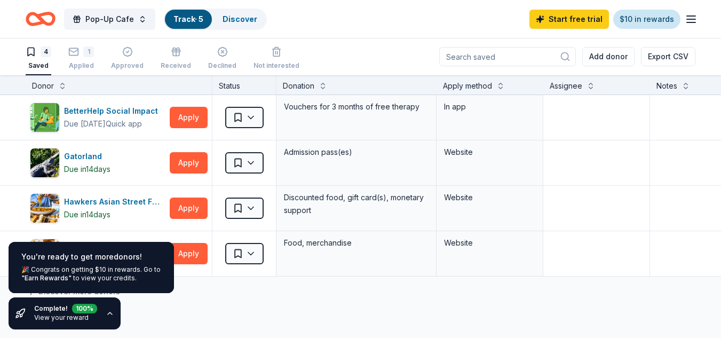
click at [642, 13] on link "$10 in rewards" at bounding box center [646, 19] width 67 height 19
click at [627, 18] on link "$10 in rewards" at bounding box center [646, 19] width 67 height 19
click at [98, 309] on div "Complete! 100 % View your reward" at bounding box center [65, 313] width 112 height 32
click at [107, 313] on icon "button" at bounding box center [110, 313] width 9 height 9
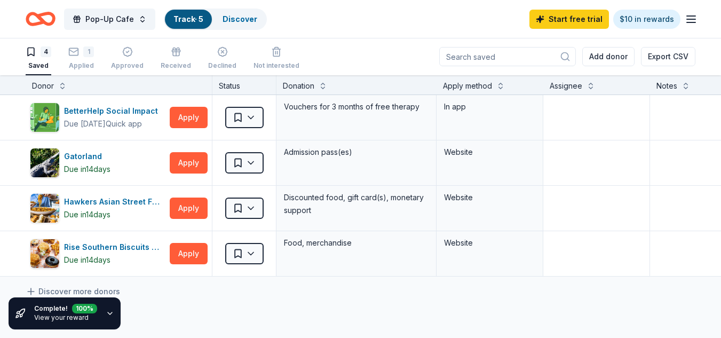
click at [63, 315] on link "View your reward" at bounding box center [61, 317] width 54 height 8
click at [574, 12] on link "Start free trial" at bounding box center [569, 19] width 80 height 19
click at [562, 23] on link "Start free trial" at bounding box center [569, 19] width 80 height 19
click at [552, 27] on link "Start free trial" at bounding box center [569, 19] width 80 height 19
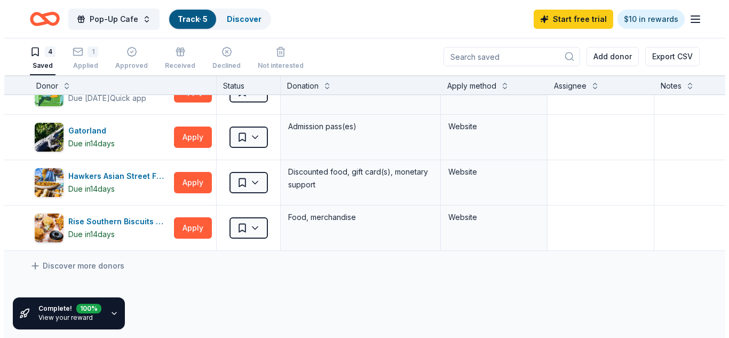
scroll to position [25, 0]
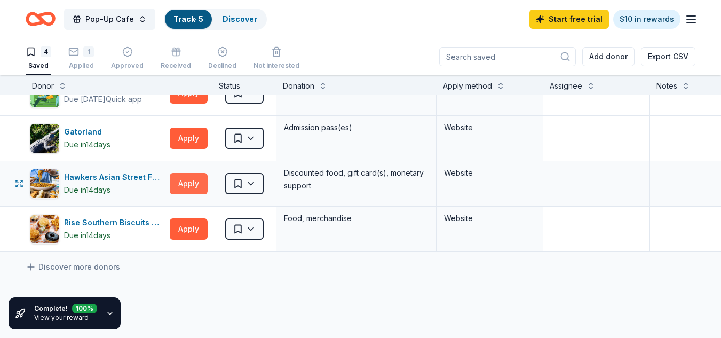
click at [188, 186] on button "Apply" at bounding box center [189, 183] width 38 height 21
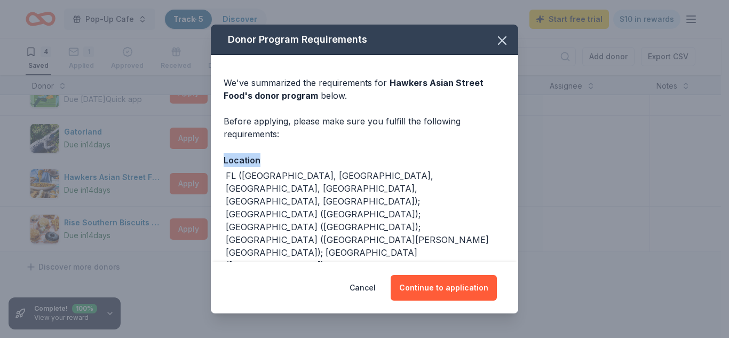
drag, startPoint x: 508, startPoint y: 142, endPoint x: 515, endPoint y: 153, distance: 13.5
click at [515, 153] on div "Donor Program Requirements We've summarized the requirements for Hawkers Asian …" at bounding box center [364, 143] width 307 height 237
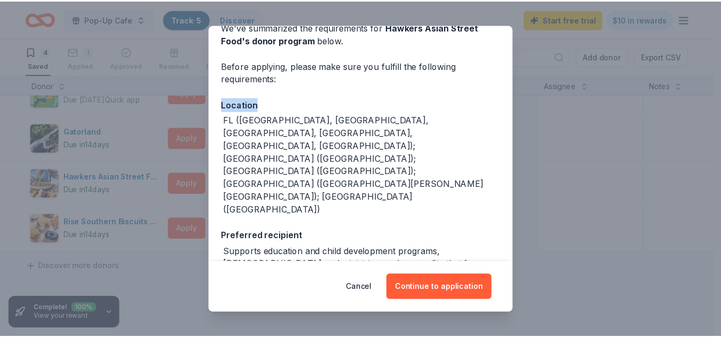
scroll to position [112, 0]
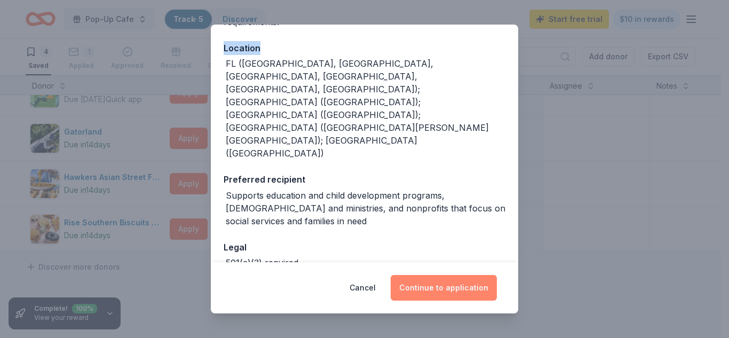
click at [469, 286] on button "Continue to application" at bounding box center [444, 288] width 106 height 26
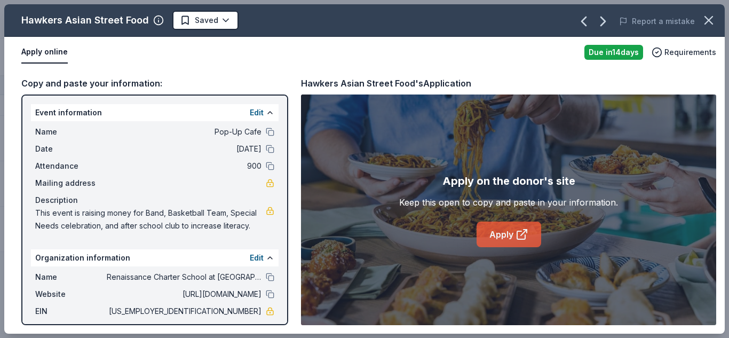
click at [505, 238] on link "Apply" at bounding box center [509, 234] width 65 height 26
click at [701, 17] on button "button" at bounding box center [708, 20] width 23 height 23
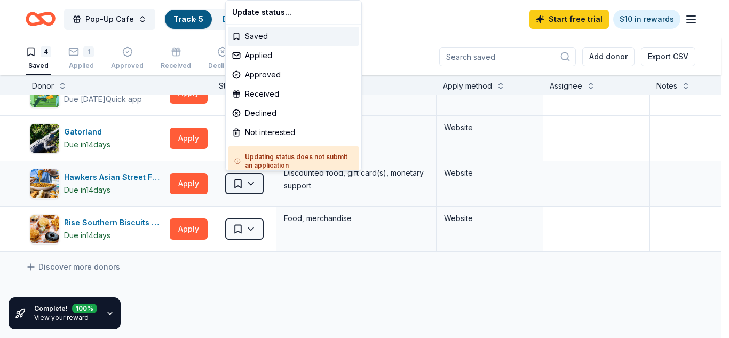
click at [244, 184] on html "Pop-Up Cafe Track · 5 Discover Start free trial $10 in rewards 4 Saved 1 Applie…" at bounding box center [364, 168] width 729 height 338
click at [275, 58] on div "Applied" at bounding box center [293, 55] width 131 height 19
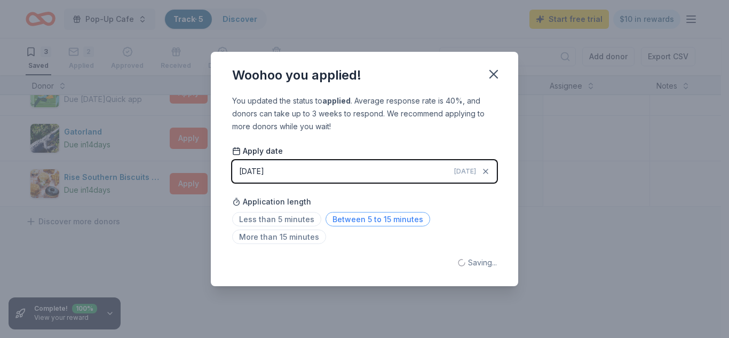
click at [357, 217] on span "Between 5 to 15 minutes" at bounding box center [378, 219] width 105 height 14
click at [494, 74] on icon "button" at bounding box center [493, 73] width 7 height 7
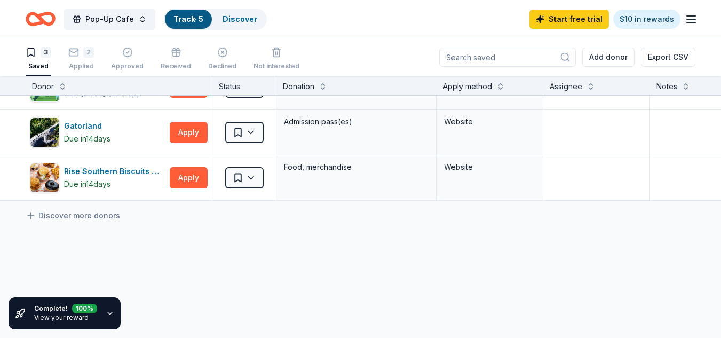
scroll to position [0, 0]
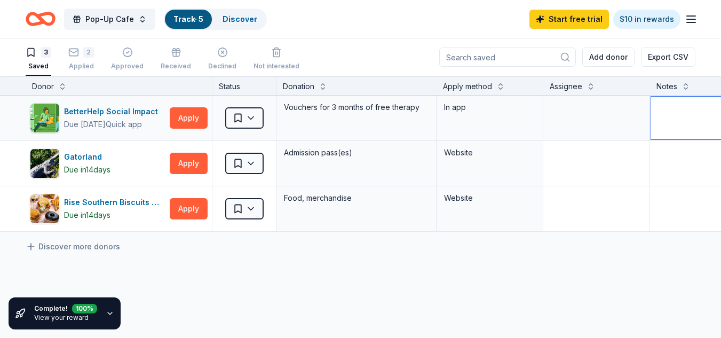
click at [708, 125] on textarea at bounding box center [729, 118] width 157 height 43
click at [68, 247] on link "Discover more donors" at bounding box center [73, 246] width 94 height 13
click at [586, 12] on link "Start free trial" at bounding box center [569, 19] width 80 height 19
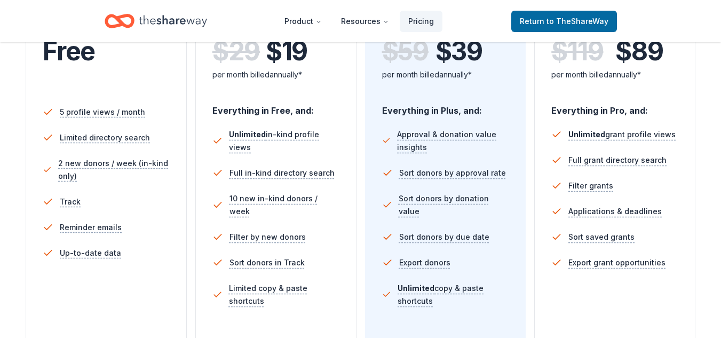
scroll to position [272, 0]
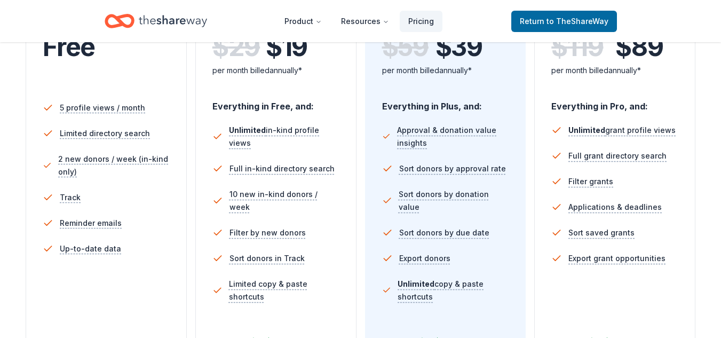
drag, startPoint x: 728, startPoint y: 77, endPoint x: 709, endPoint y: 62, distance: 24.3
click at [709, 62] on div "Choose the perfect plan for you Monthly Annual Free Current Come see what we're…" at bounding box center [360, 201] width 721 height 743
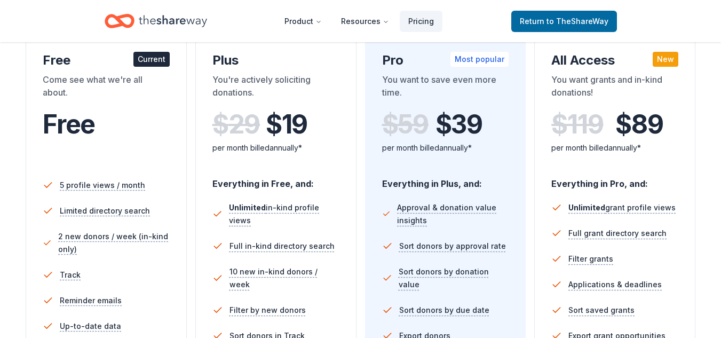
scroll to position [0, 0]
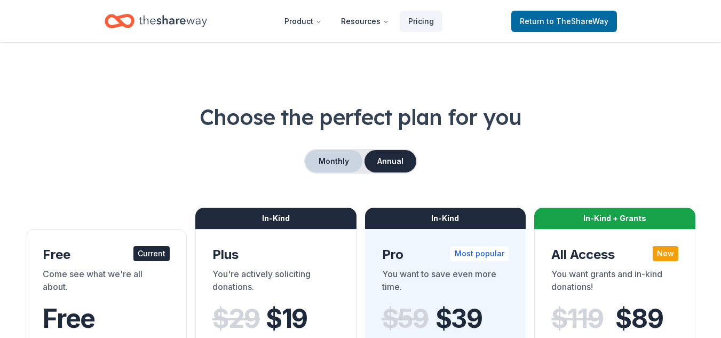
click at [345, 157] on button "Monthly" at bounding box center [333, 161] width 57 height 22
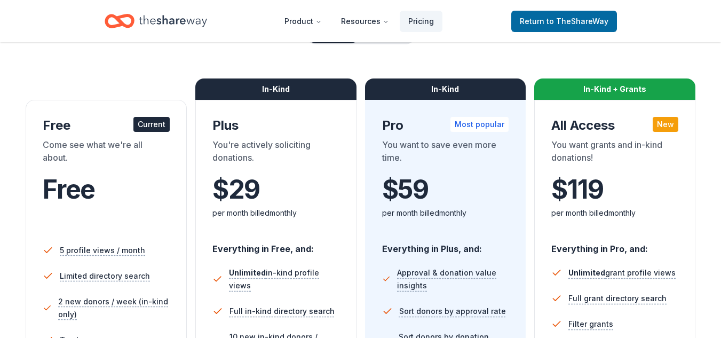
scroll to position [26, 0]
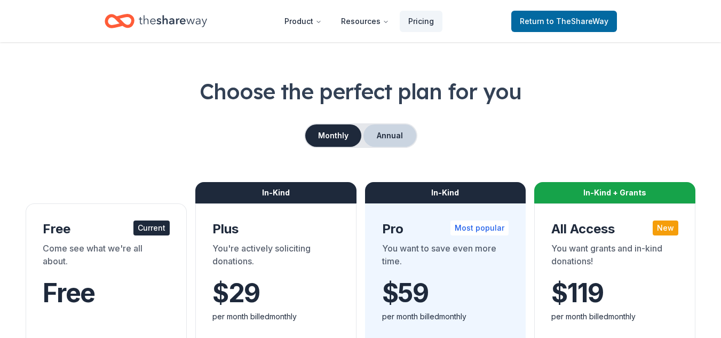
click at [380, 137] on button "Annual" at bounding box center [389, 135] width 53 height 22
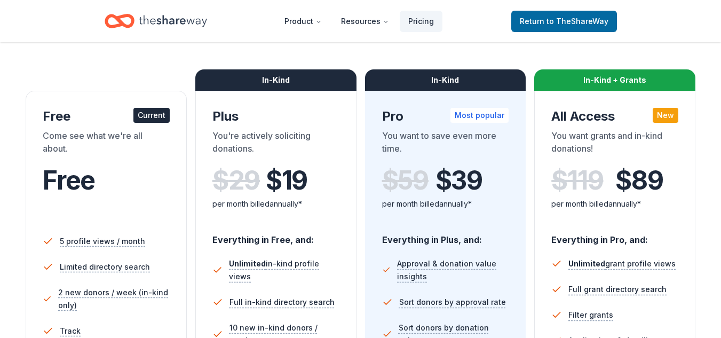
scroll to position [0, 0]
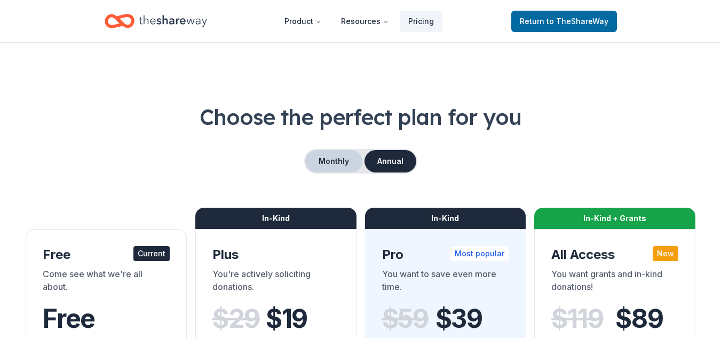
click at [339, 160] on button "Monthly" at bounding box center [333, 161] width 57 height 22
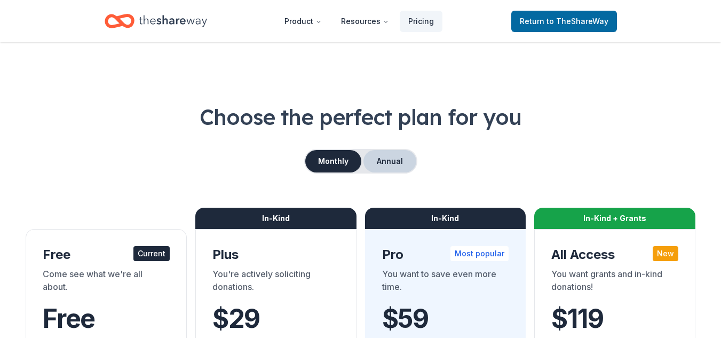
click at [383, 162] on button "Annual" at bounding box center [389, 161] width 53 height 22
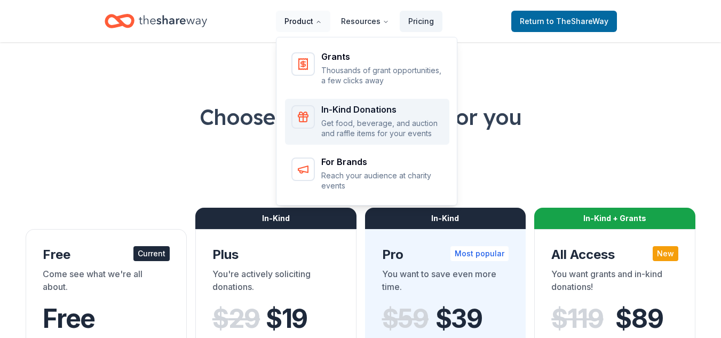
drag, startPoint x: 303, startPoint y: 22, endPoint x: 389, endPoint y: 116, distance: 126.9
click at [389, 34] on nav "Product Resources Pricing Grants Thousands of grant opportunities, a few clicks…" at bounding box center [359, 21] width 166 height 25
click at [389, 116] on div "In-Kind Donations Get food, beverage, and auction and raffle items for your eve…" at bounding box center [382, 122] width 122 height 34
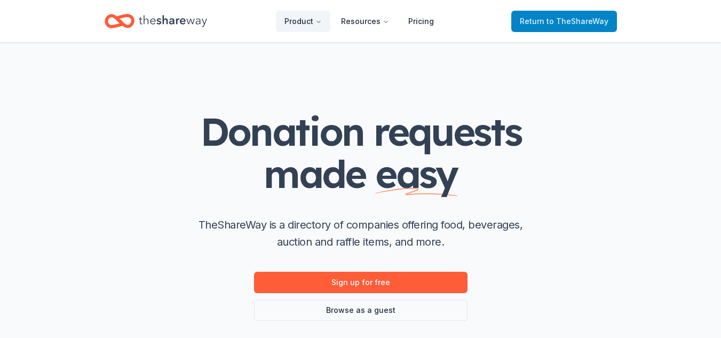
click at [540, 26] on span "Return to TheShareWay" at bounding box center [564, 21] width 89 height 13
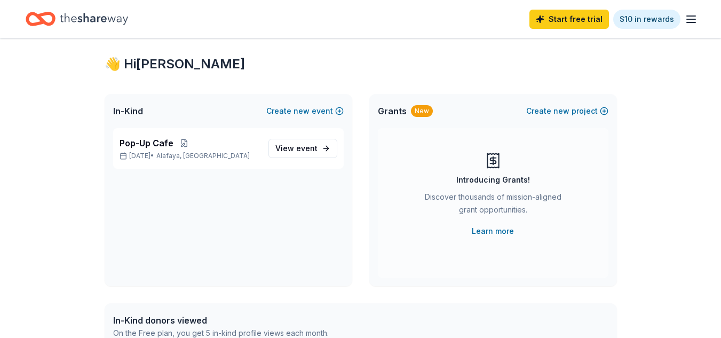
scroll to position [19, 0]
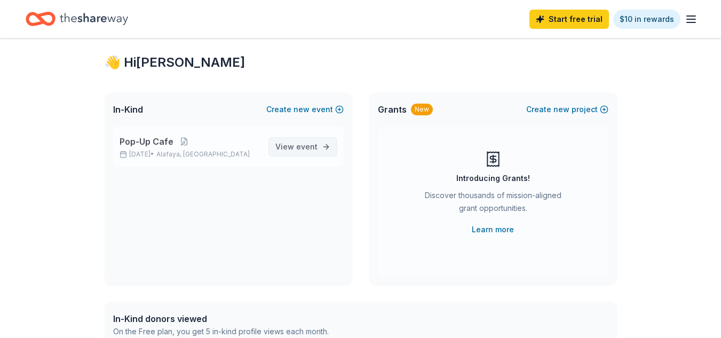
click at [306, 147] on span "event" at bounding box center [306, 146] width 21 height 9
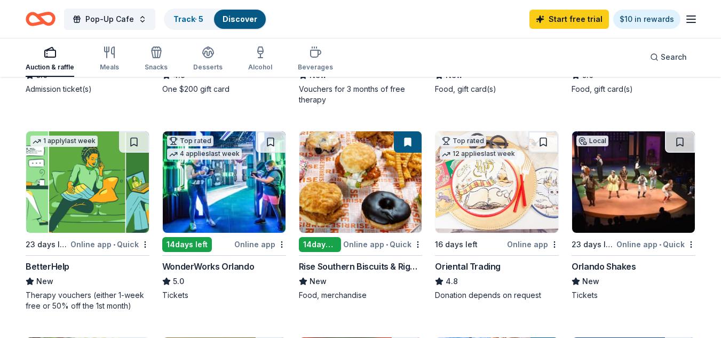
scroll to position [274, 0]
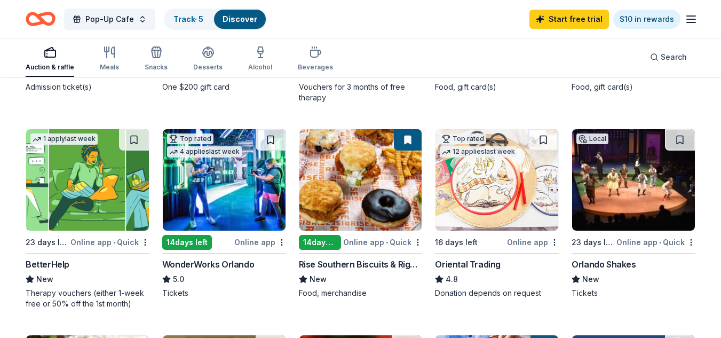
click at [532, 243] on div "Online app" at bounding box center [533, 241] width 52 height 13
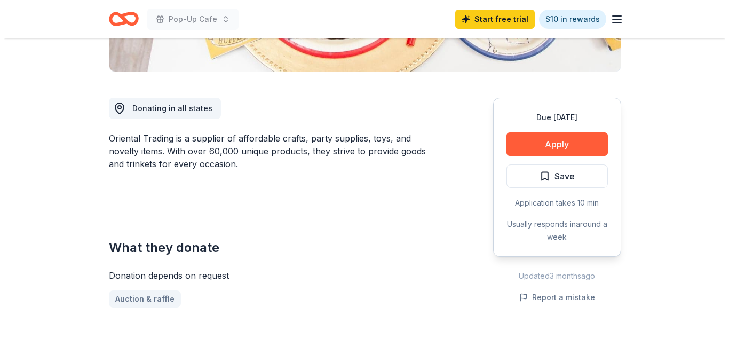
scroll to position [256, 0]
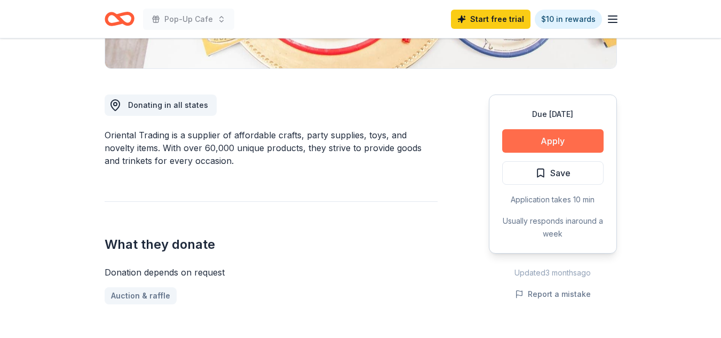
click at [552, 137] on button "Apply" at bounding box center [552, 140] width 101 height 23
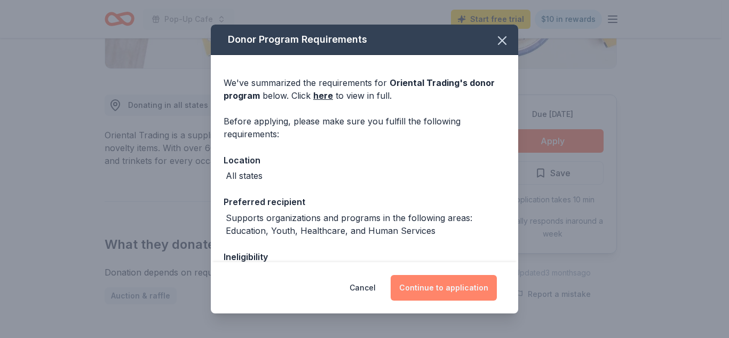
click at [442, 286] on button "Continue to application" at bounding box center [444, 288] width 106 height 26
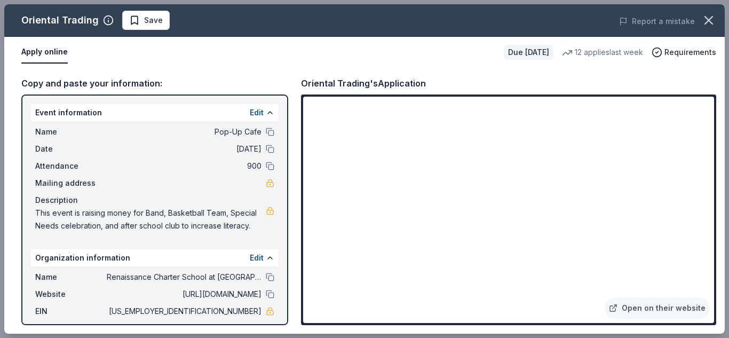
click at [416, 26] on div "Oriental Trading Save" at bounding box center [220, 20] width 432 height 19
click at [135, 23] on span "Save" at bounding box center [146, 20] width 34 height 13
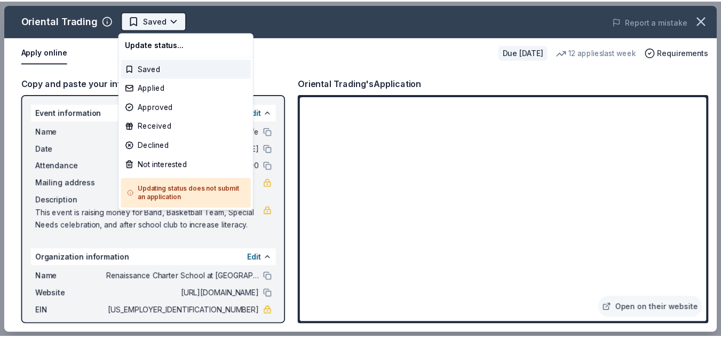
scroll to position [0, 0]
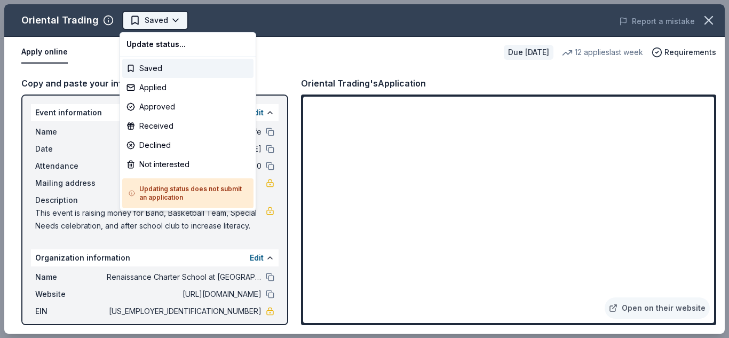
click at [173, 17] on body "Pop-Up Cafe Saved Apply Due in 16 days Share Oriental Trading 4.8 • 119 reviews…" at bounding box center [360, 169] width 721 height 338
click at [170, 89] on div "Applied" at bounding box center [187, 87] width 131 height 19
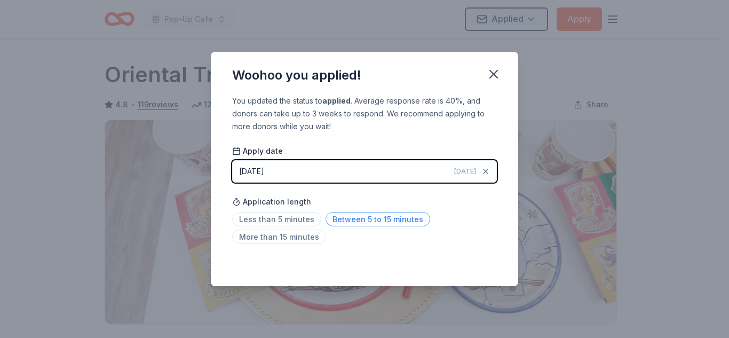
click at [347, 223] on span "Between 5 to 15 minutes" at bounding box center [378, 219] width 105 height 14
click at [494, 74] on icon "button" at bounding box center [493, 73] width 7 height 7
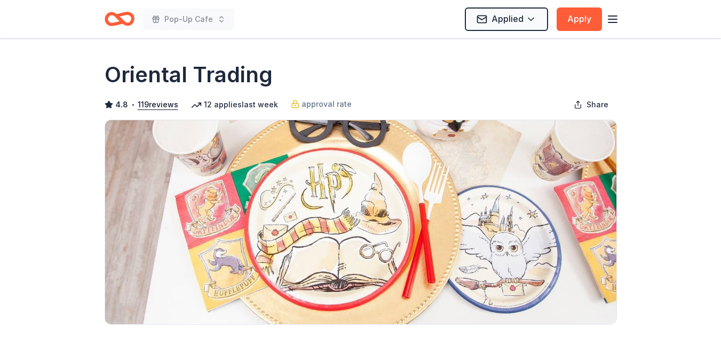
click at [118, 17] on icon "Home" at bounding box center [124, 18] width 17 height 11
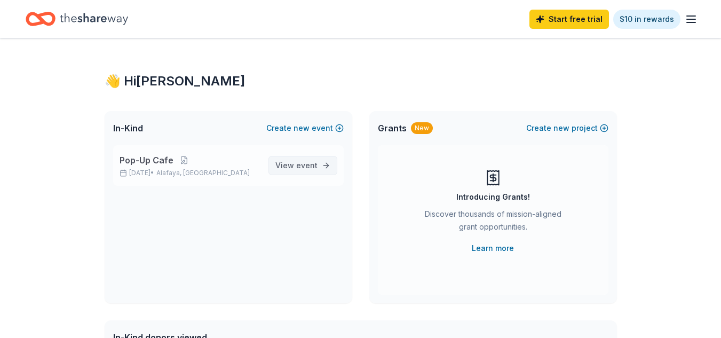
click at [301, 157] on link "View event" at bounding box center [302, 165] width 69 height 19
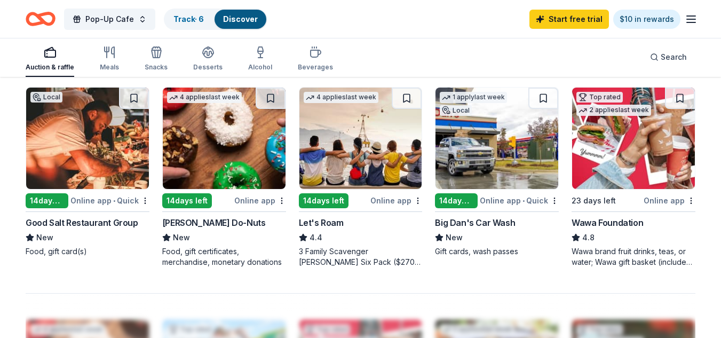
scroll to position [664, 0]
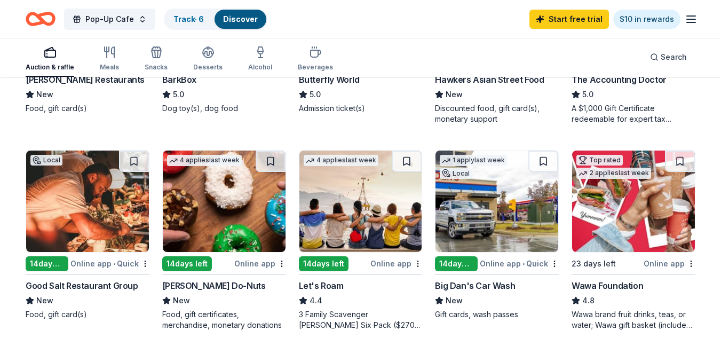
click at [629, 221] on img at bounding box center [633, 200] width 123 height 101
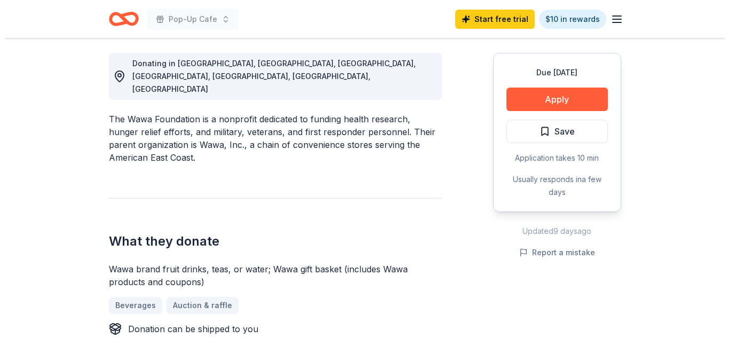
scroll to position [300, 0]
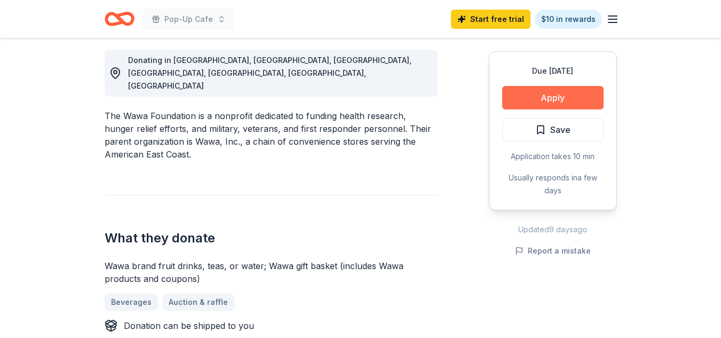
click at [571, 98] on button "Apply" at bounding box center [552, 97] width 101 height 23
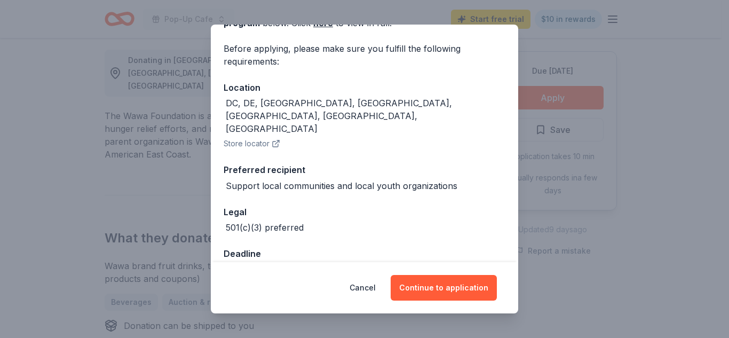
scroll to position [76, 0]
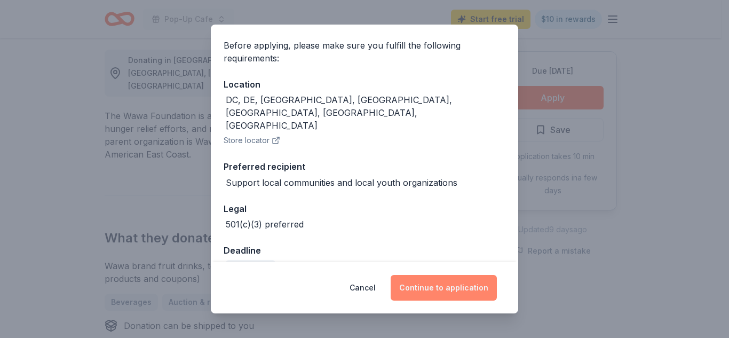
click at [439, 290] on button "Continue to application" at bounding box center [444, 288] width 106 height 26
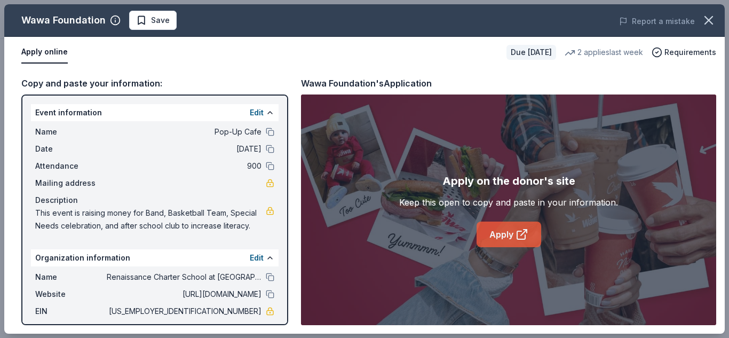
click at [518, 232] on icon at bounding box center [521, 234] width 13 height 13
